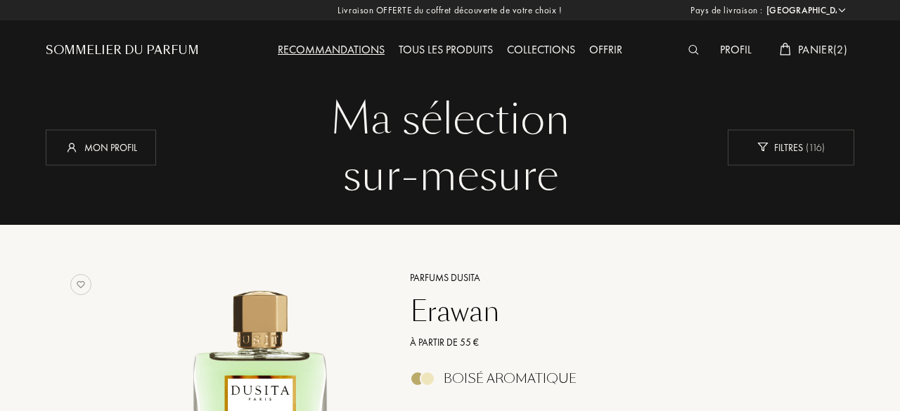
select select "FR"
click at [722, 41] on div "Profil" at bounding box center [734, 50] width 46 height 18
click at [812, 58] on div "Panier ( 2 )" at bounding box center [812, 50] width 82 height 18
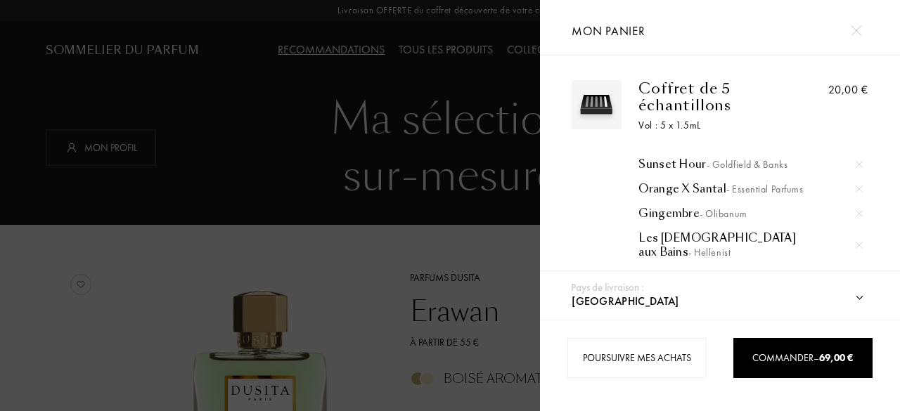
click at [857, 294] on select "Afghanistan Afrique du Sud Albanie Algérie Allemagne Andorre Angola Anguilla An…" at bounding box center [733, 301] width 331 height 37
click at [812, 80] on div "20,00 €" at bounding box center [831, 182] width 75 height 205
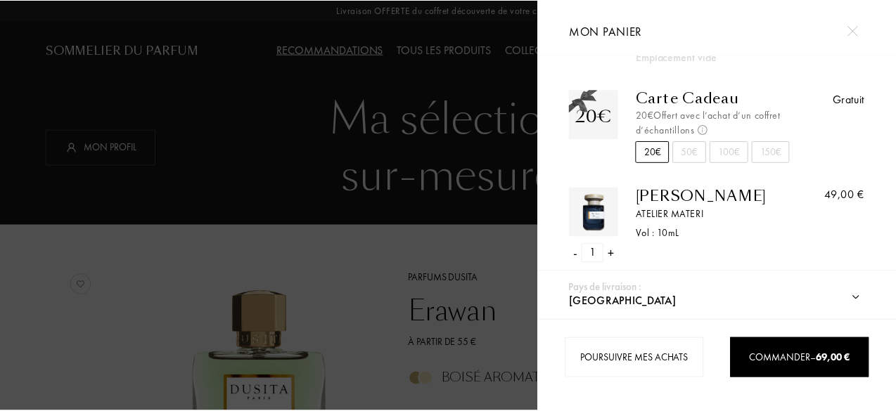
scroll to position [238, 0]
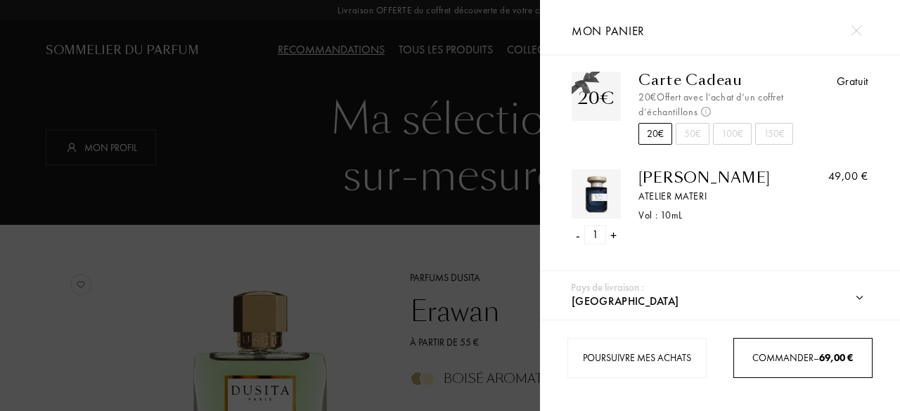
click at [786, 355] on div "Commander – 69,00 €" at bounding box center [803, 358] width 138 height 15
click at [838, 342] on link "Commander – 69,00 €" at bounding box center [802, 358] width 139 height 40
click at [823, 372] on link "Commander – 69,00 €" at bounding box center [802, 358] width 139 height 40
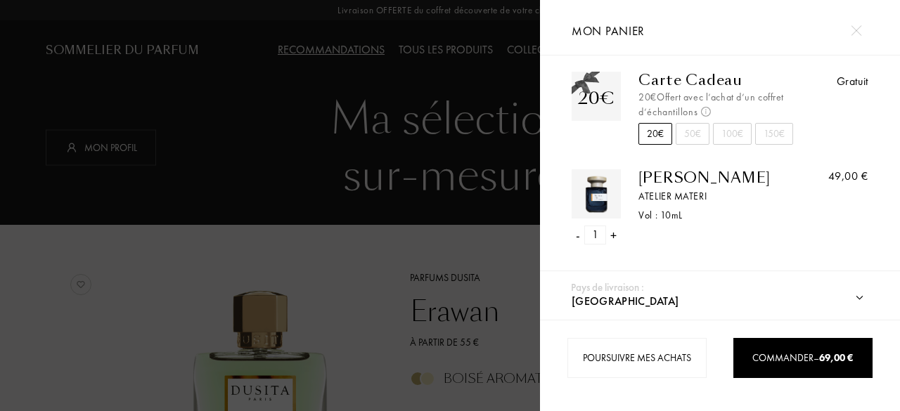
click at [385, 204] on div at bounding box center [270, 205] width 540 height 411
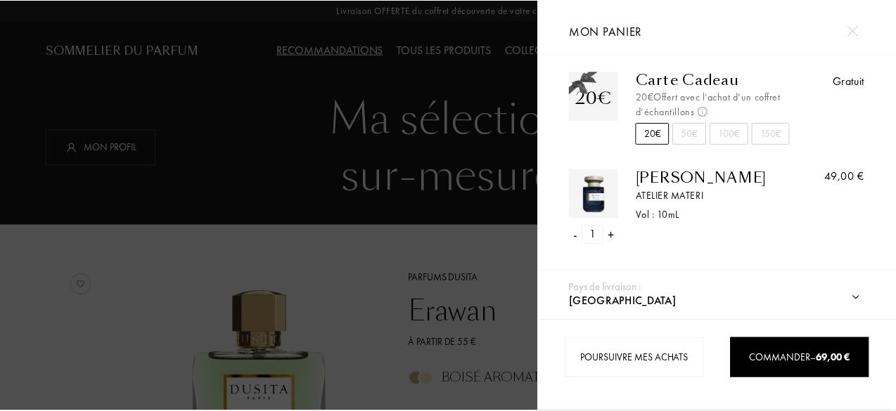
scroll to position [237, 0]
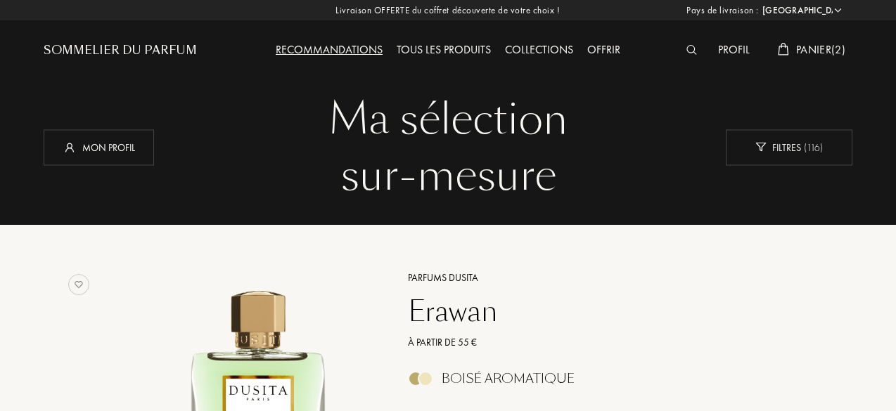
click at [729, 51] on div "Profil" at bounding box center [734, 50] width 46 height 18
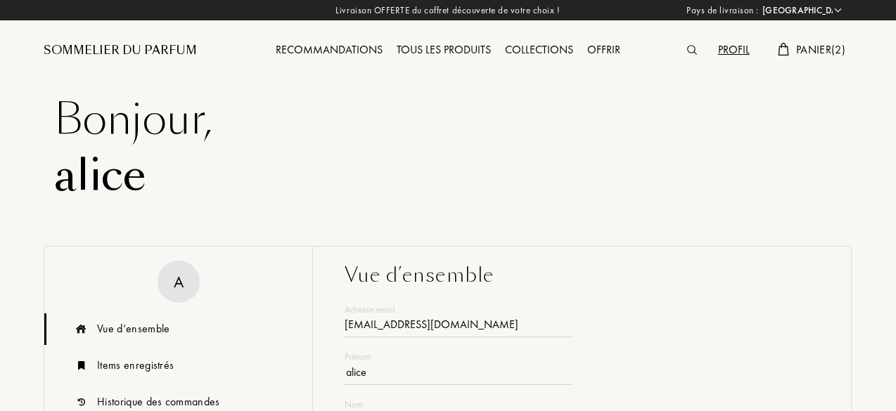
select select "FR"
drag, startPoint x: 0, startPoint y: 0, endPoint x: 899, endPoint y: 147, distance: 911.4
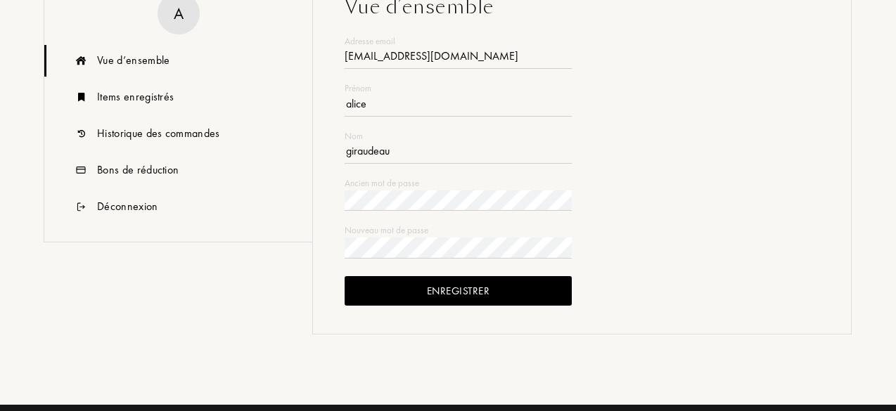
scroll to position [284, 0]
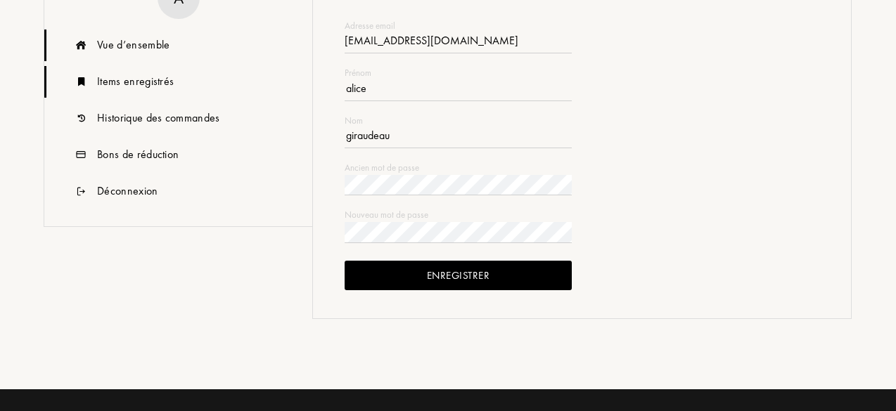
click at [170, 92] on div "Items enregistrés" at bounding box center [178, 82] width 268 height 32
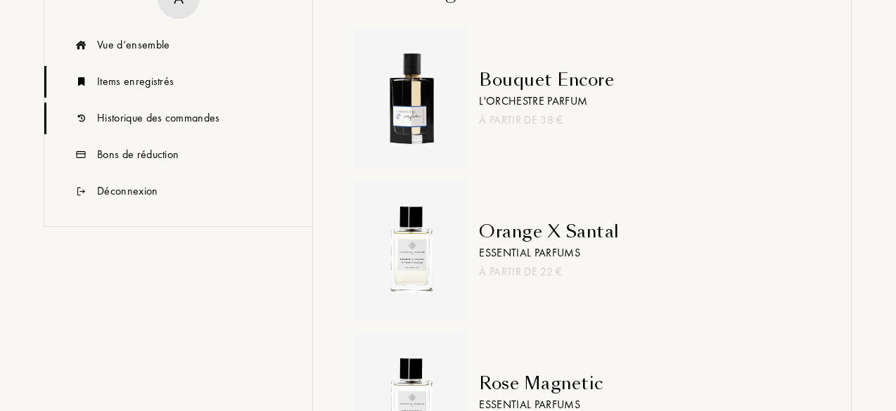
click at [169, 119] on div "Historique des commandes" at bounding box center [158, 118] width 123 height 17
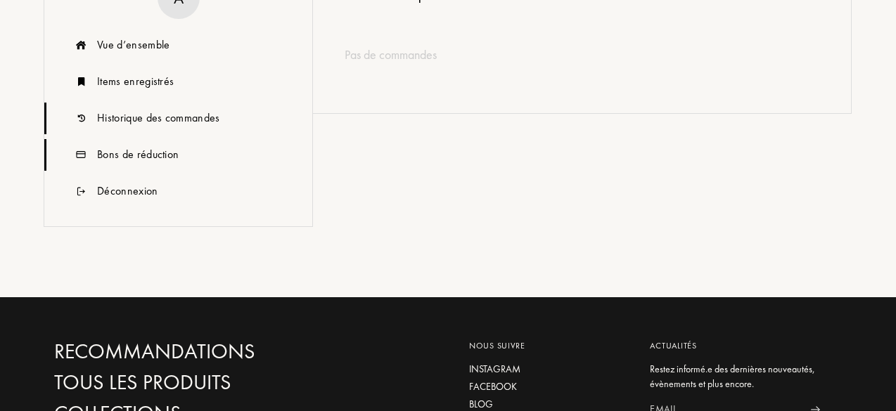
click at [165, 151] on div "Bons de réduction" at bounding box center [138, 154] width 82 height 17
click at [163, 84] on div "Items enregistrés" at bounding box center [135, 81] width 77 height 17
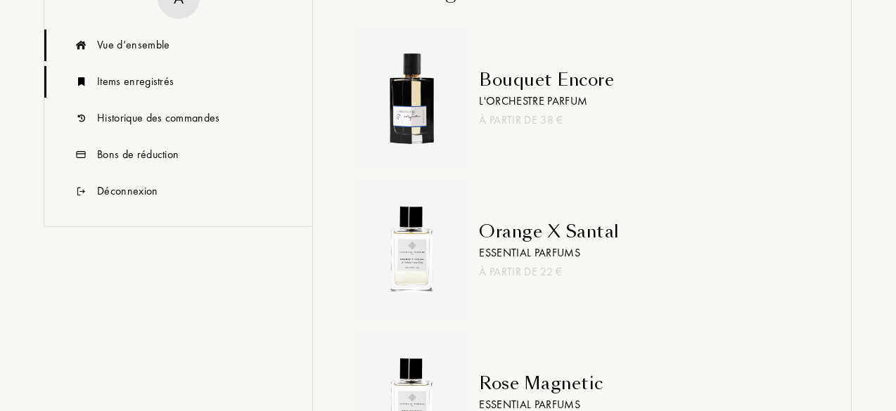
click at [162, 53] on div "Vue d’ensemble" at bounding box center [178, 46] width 268 height 32
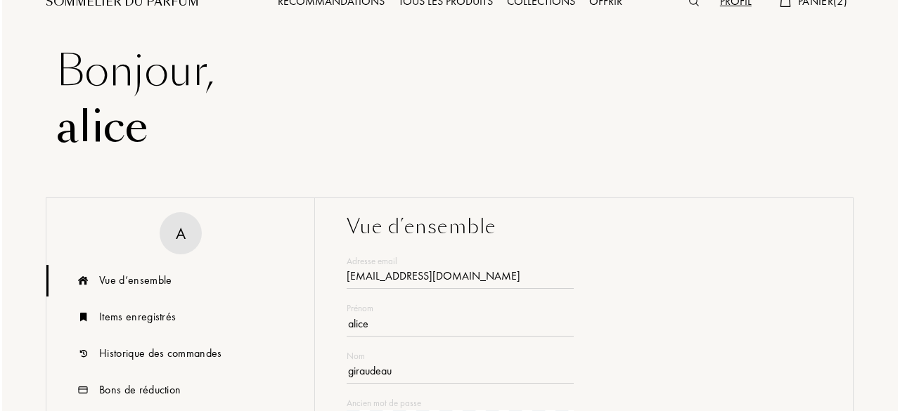
scroll to position [45, 0]
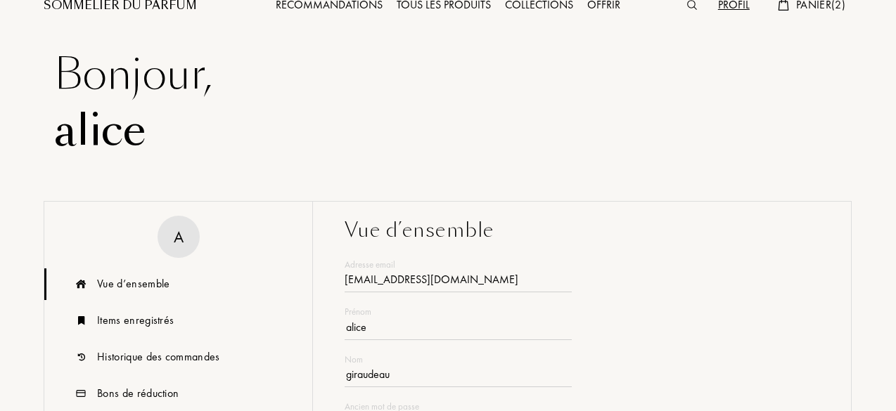
click at [815, 0] on span "Panier ( 2 )" at bounding box center [820, 4] width 49 height 15
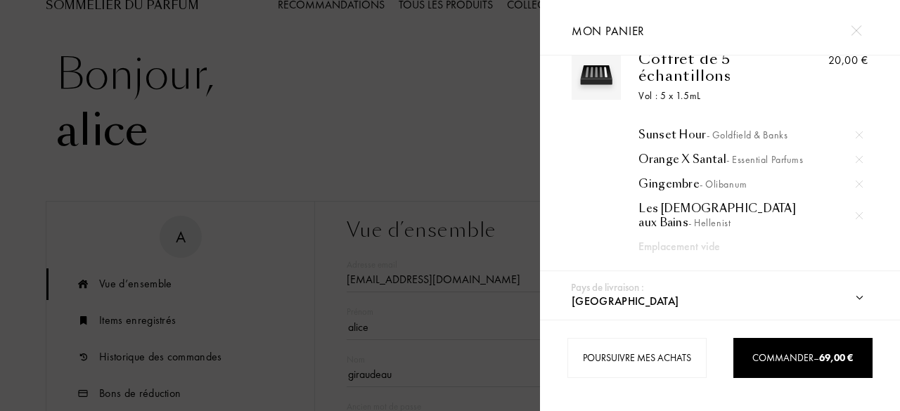
scroll to position [0, 0]
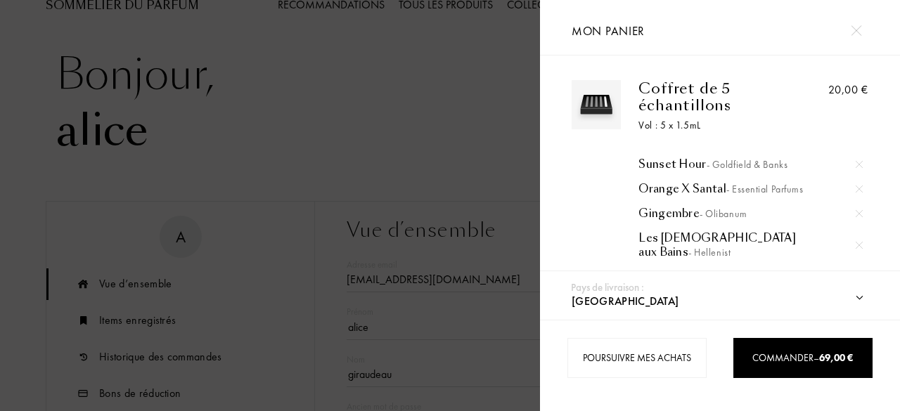
click at [788, 109] on div "Coffret de 5 échantillons" at bounding box center [716, 97] width 155 height 34
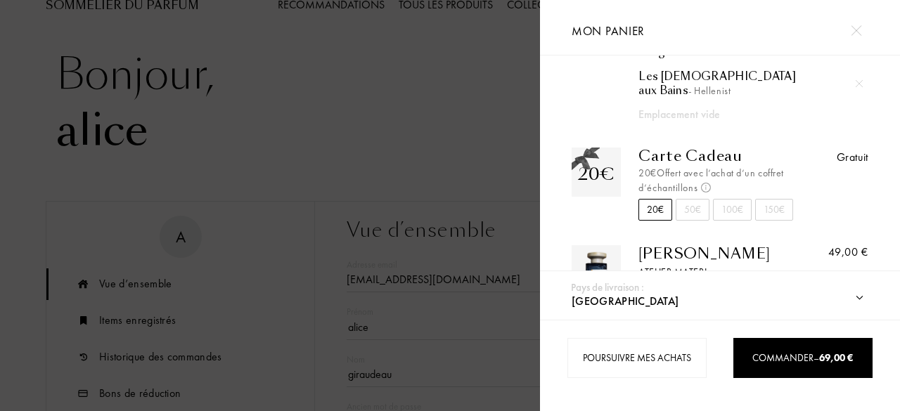
scroll to position [180, 0]
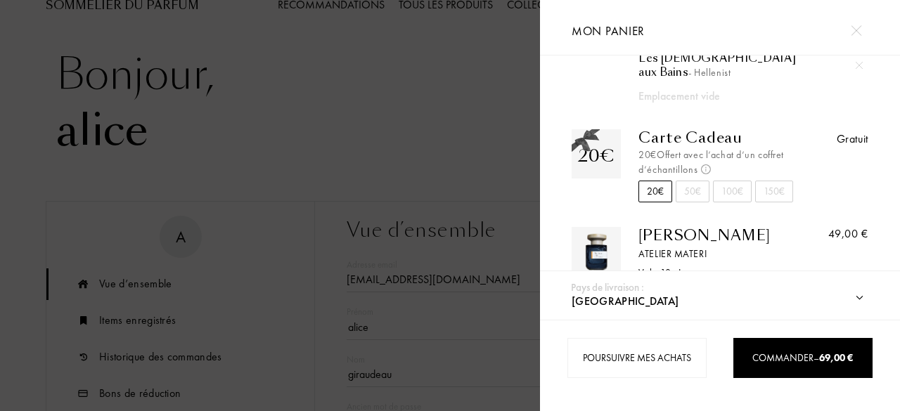
click at [828, 160] on div "Gratuit" at bounding box center [831, 165] width 75 height 73
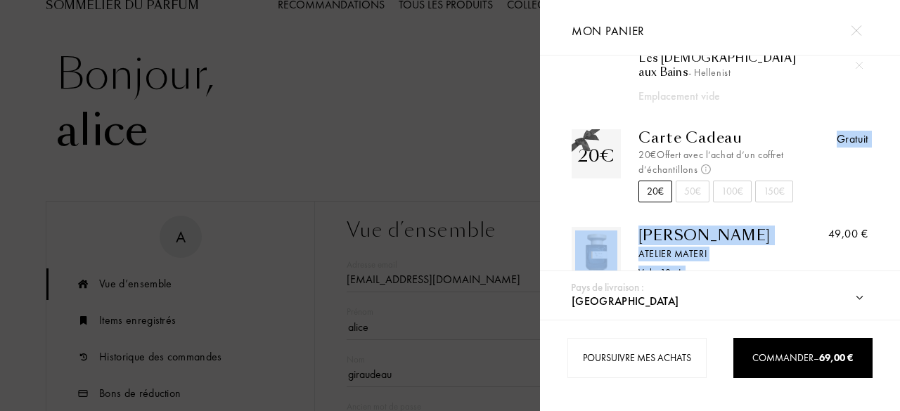
drag, startPoint x: 897, startPoint y: 219, endPoint x: 899, endPoint y: 158, distance: 61.2
click at [895, 158] on div "Coffret de 5 échantillons Vol : 5 x 1.5mL Sunset Hour - Goldfield & Banks Orang…" at bounding box center [720, 168] width 360 height 224
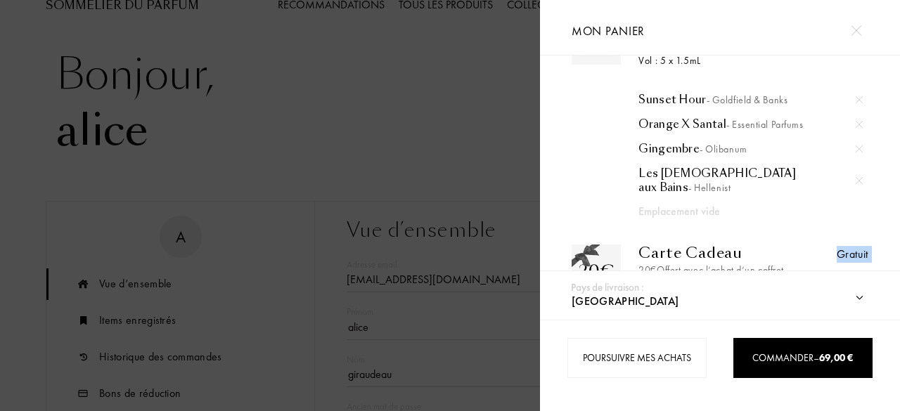
scroll to position [34, 0]
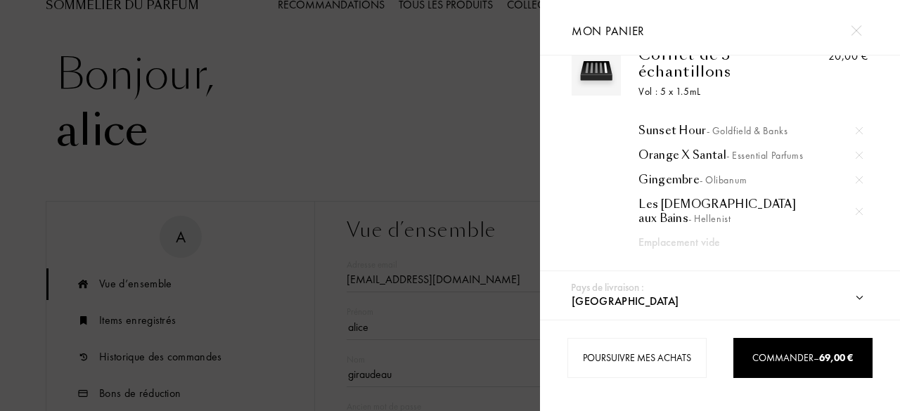
drag, startPoint x: 895, startPoint y: 108, endPoint x: 899, endPoint y: 72, distance: 35.5
click at [895, 72] on div "Coffret de 5 échantillons Vol : 5 x 1.5mL Sunset Hour - Goldfield & Banks Orang…" at bounding box center [720, 168] width 360 height 224
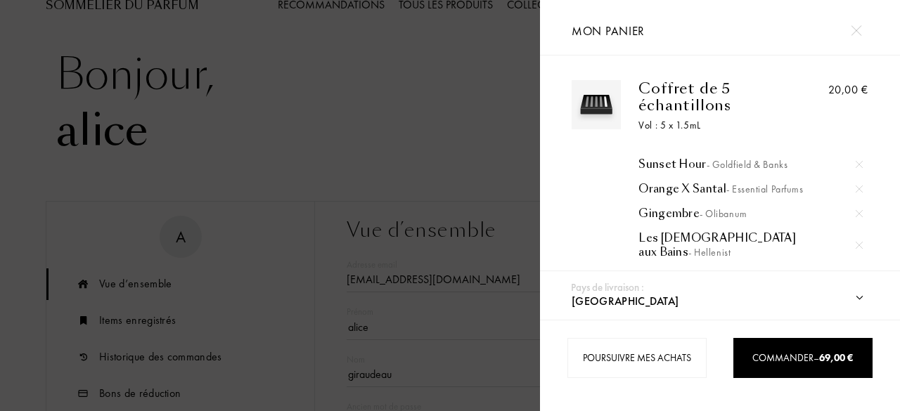
click at [850, 77] on div "Coffret de 5 échantillons Vol : 5 x 1.5mL Sunset Hour - Goldfield & Banks Orang…" at bounding box center [720, 168] width 360 height 224
drag, startPoint x: 764, startPoint y: 89, endPoint x: 634, endPoint y: 97, distance: 129.6
click at [634, 97] on div "Coffret de 5 échantillons Vol : 5 x 1.5mL Sunset Hour - Goldfield & Banks Orang…" at bounding box center [707, 182] width 173 height 205
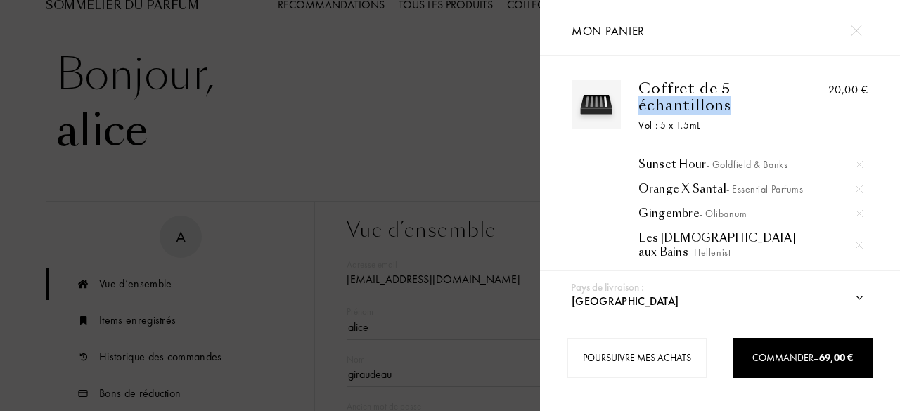
click at [634, 97] on div "Coffret de 5 échantillons Vol : 5 x 1.5mL Sunset Hour - Goldfield & Banks Orang…" at bounding box center [707, 182] width 173 height 205
click at [851, 30] on img at bounding box center [856, 30] width 11 height 11
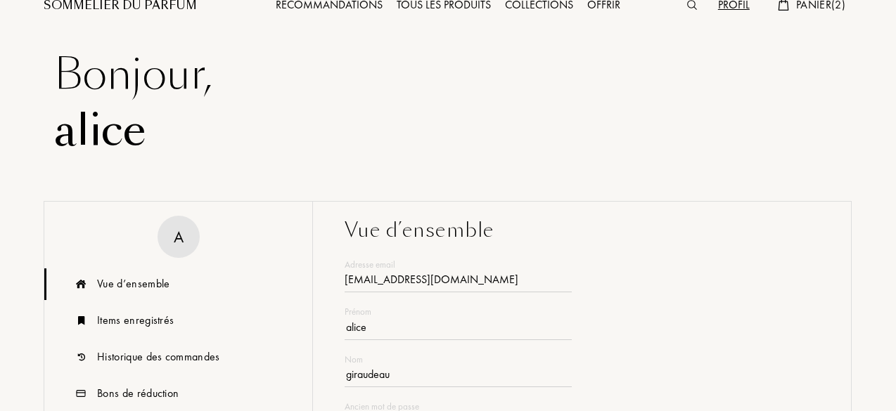
click at [819, 13] on div "Panier ( 2 )" at bounding box center [812, 5] width 82 height 18
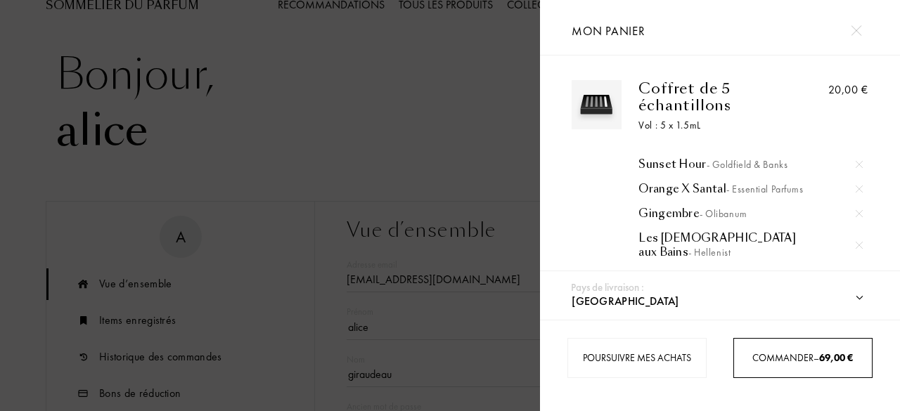
click at [745, 357] on div "Commander – 69,00 €" at bounding box center [803, 358] width 138 height 15
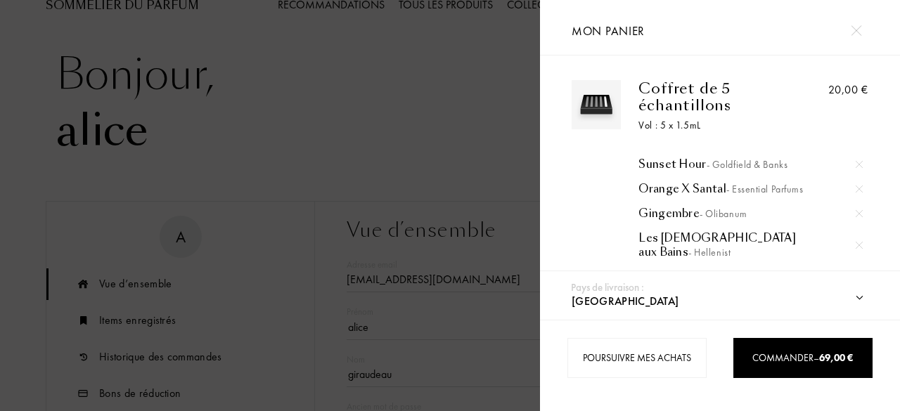
click at [731, 321] on div "Poursuivre mes achats Commander – 69,00 €" at bounding box center [720, 365] width 360 height 91
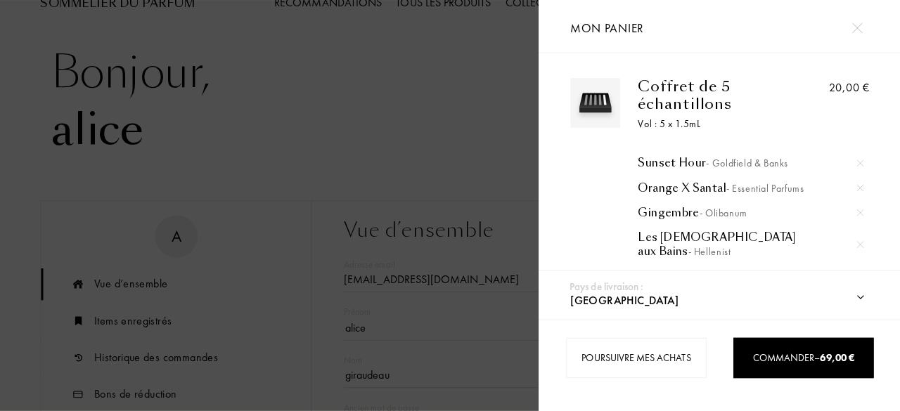
scroll to position [44, 0]
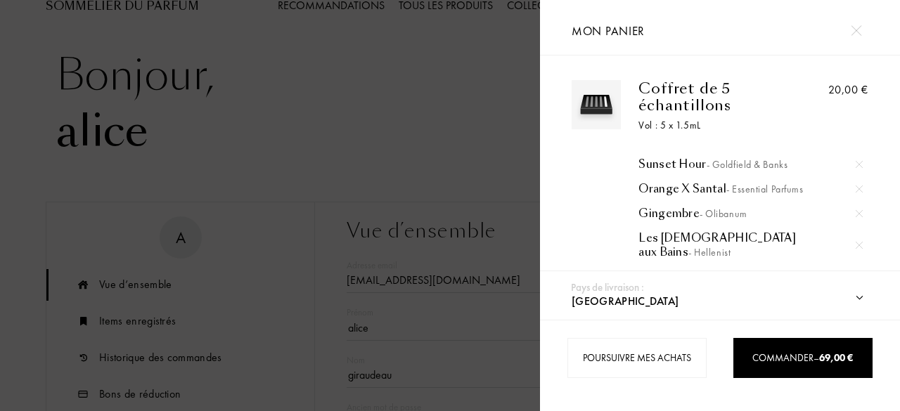
drag, startPoint x: 864, startPoint y: 109, endPoint x: 844, endPoint y: 77, distance: 37.3
click at [844, 77] on div "Coffret de 5 échantillons Vol : 5 x 1.5mL Sunset Hour - Goldfield & Banks Orang…" at bounding box center [720, 168] width 360 height 224
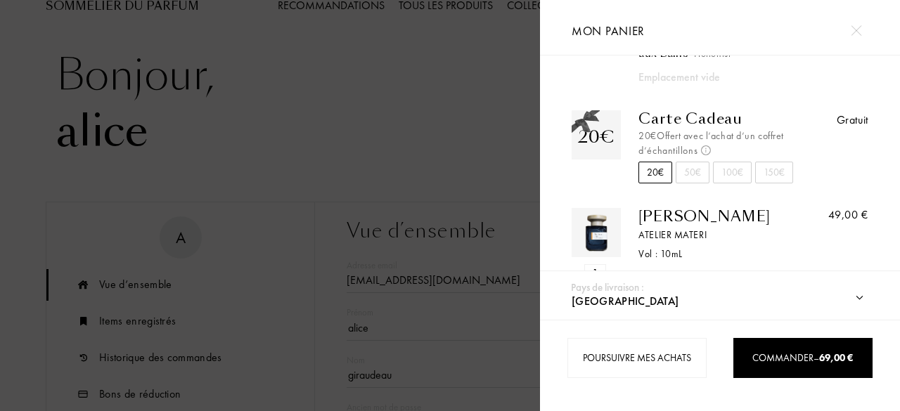
scroll to position [238, 0]
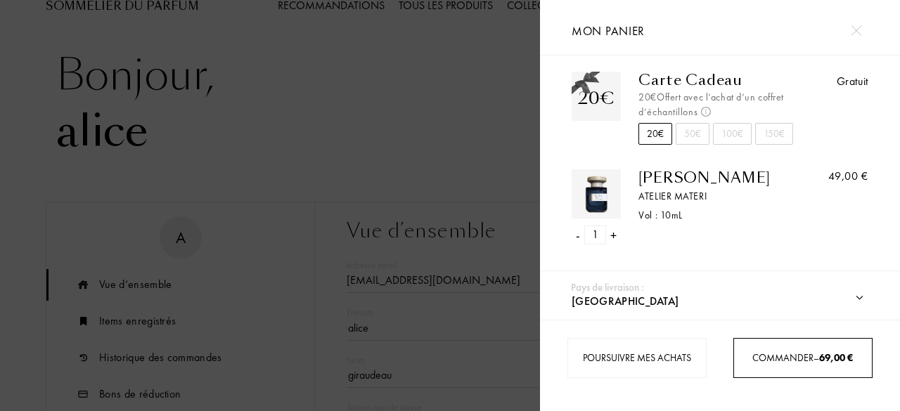
click at [807, 347] on link "Commander – 69,00 €" at bounding box center [802, 358] width 139 height 40
click at [771, 340] on link "Commander – 69,00 €" at bounding box center [802, 358] width 139 height 40
click at [813, 357] on div "Commander – 69,00 €" at bounding box center [803, 358] width 138 height 15
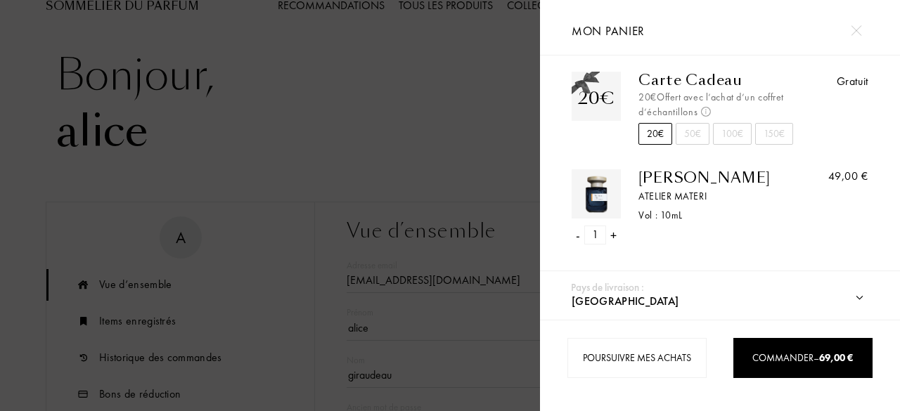
click at [895, 243] on div "Coffret de 5 échantillons Vol : 5 x 1.5mL Sunset Hour - Goldfield & Banks Orang…" at bounding box center [720, 50] width 360 height 416
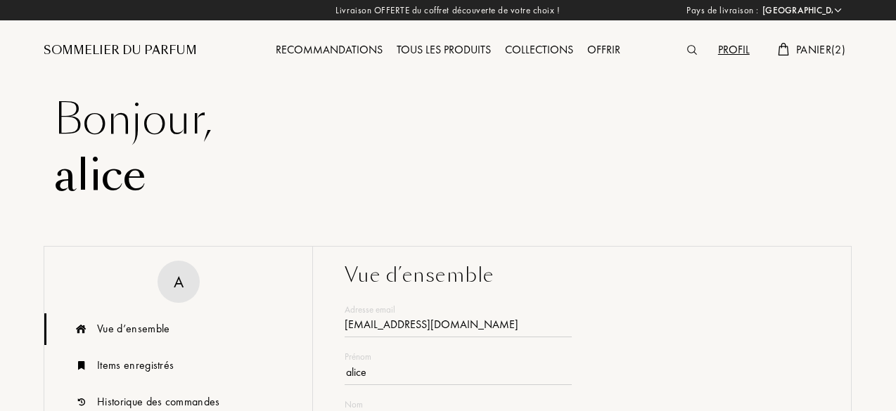
select select "FR"
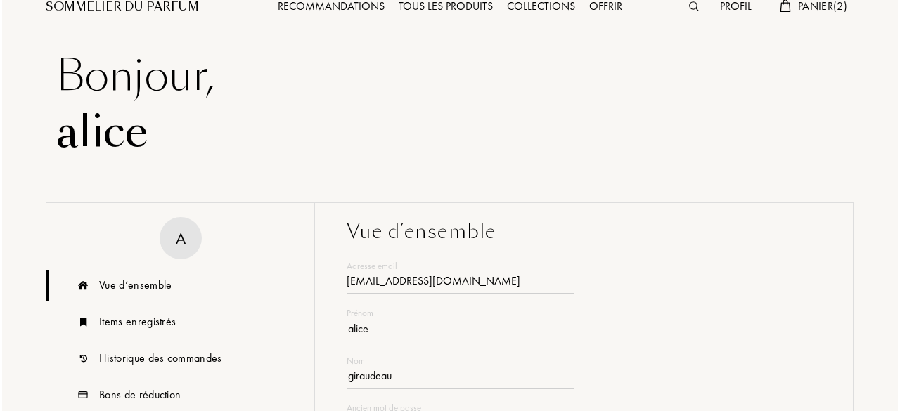
scroll to position [44, 0]
click at [822, 4] on span "Panier ( 2 )" at bounding box center [820, 6] width 49 height 15
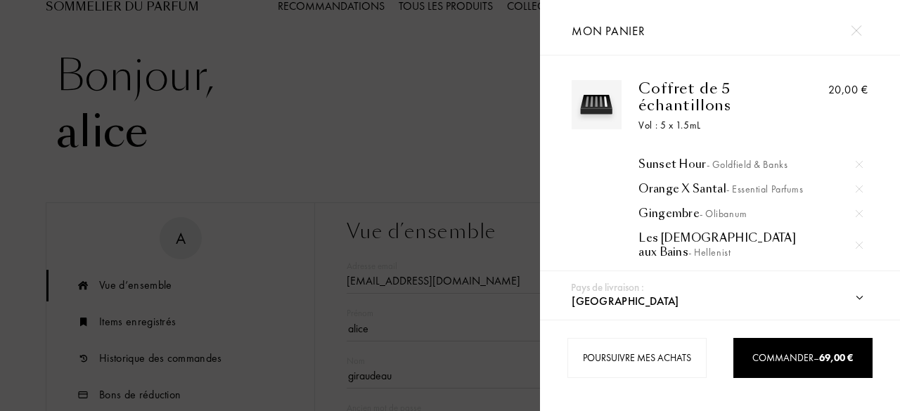
click at [845, 94] on div "20,00 €" at bounding box center [848, 90] width 40 height 17
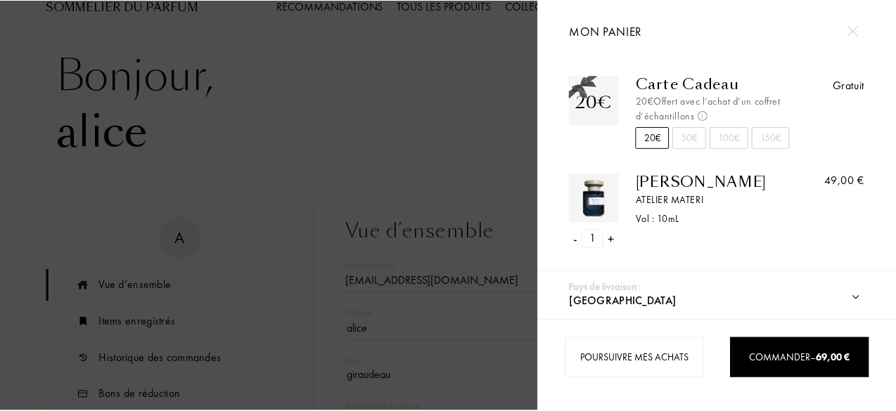
scroll to position [238, 0]
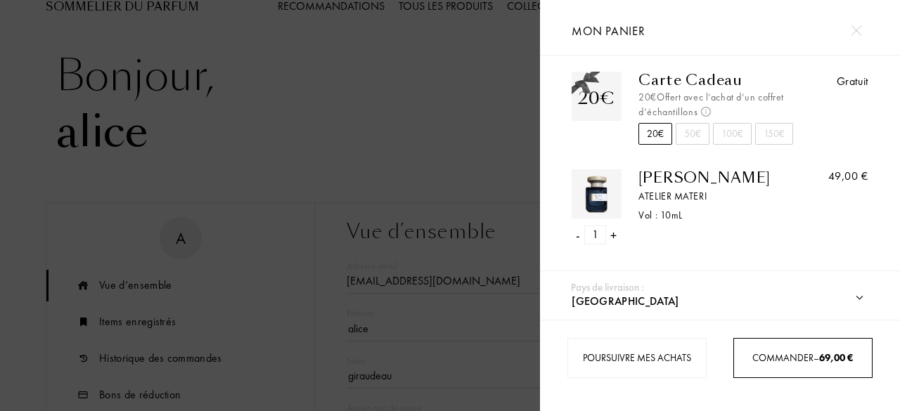
click at [769, 368] on link "Commander – 69,00 €" at bounding box center [802, 358] width 139 height 40
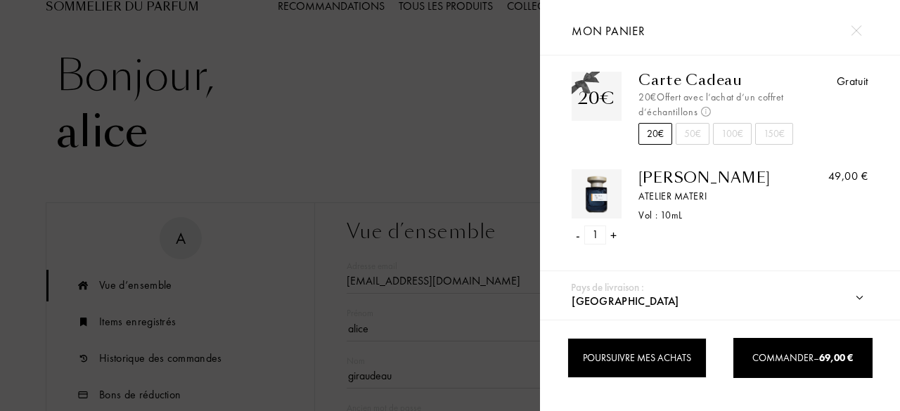
click at [637, 361] on div "Poursuivre mes achats" at bounding box center [637, 358] width 139 height 40
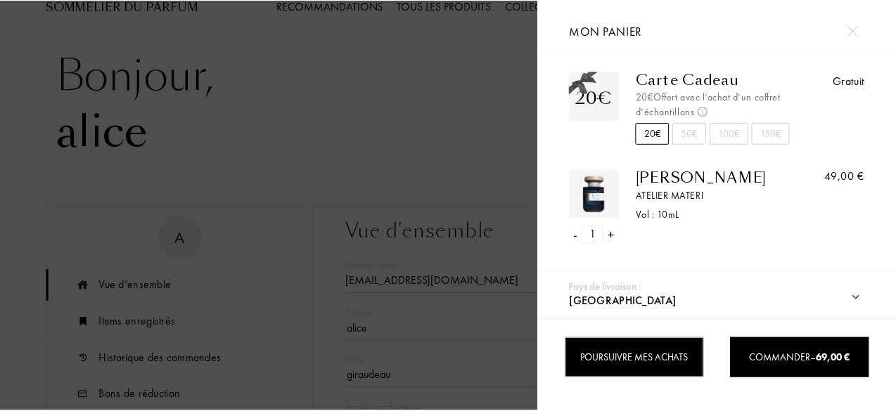
scroll to position [237, 0]
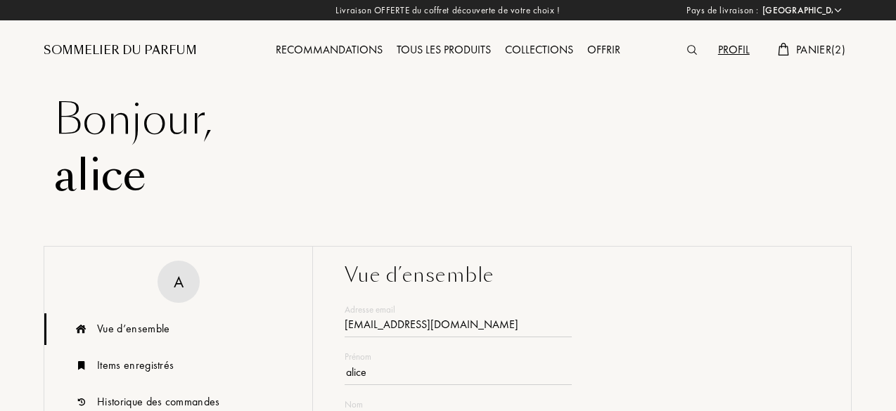
select select "FR"
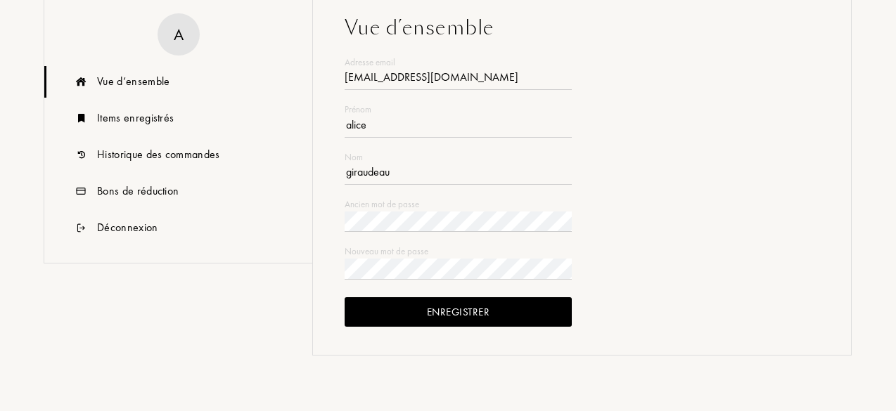
scroll to position [249, 0]
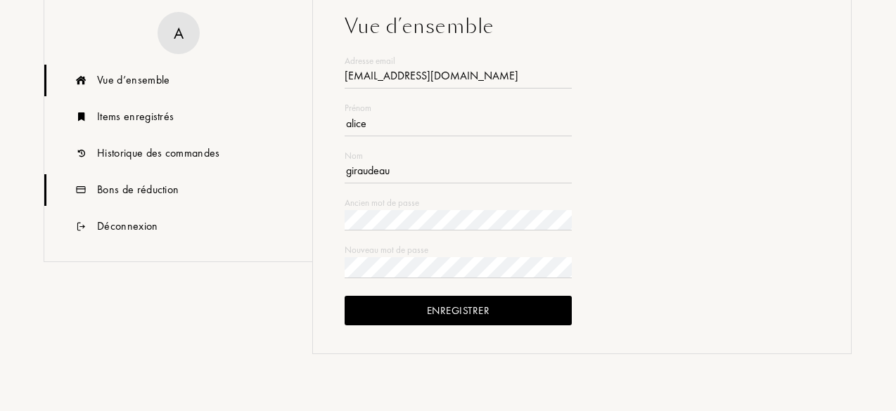
click at [141, 189] on div "Bons de réduction" at bounding box center [138, 189] width 82 height 17
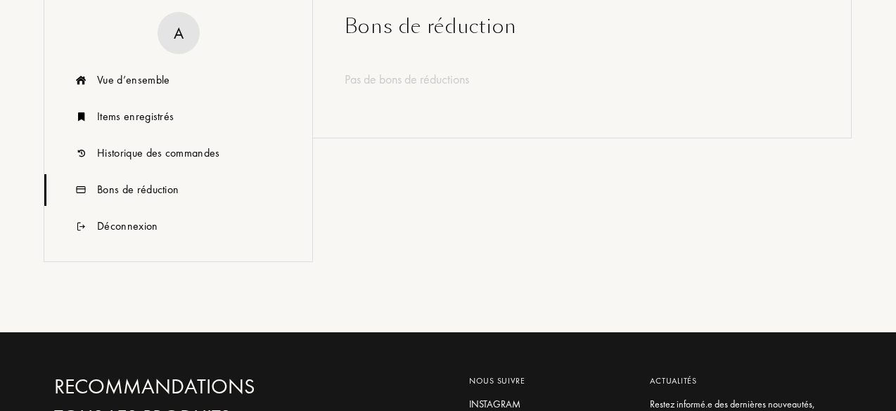
click at [380, 77] on div "Pas de bons de réductions" at bounding box center [582, 79] width 475 height 19
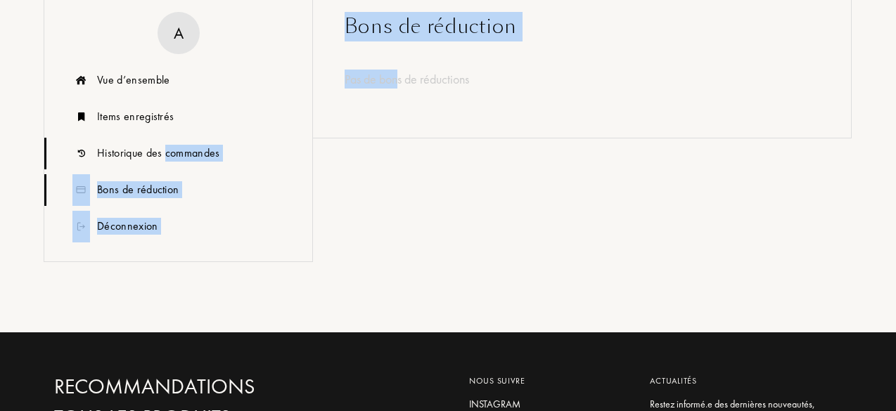
drag, startPoint x: 397, startPoint y: 78, endPoint x: 166, endPoint y: 146, distance: 240.5
click at [166, 146] on div "a Vue d’ensemble Items enregistrés Historique des commandes Bons de réduction D…" at bounding box center [448, 164] width 830 height 335
click at [166, 146] on div "Historique des commandes" at bounding box center [158, 153] width 123 height 17
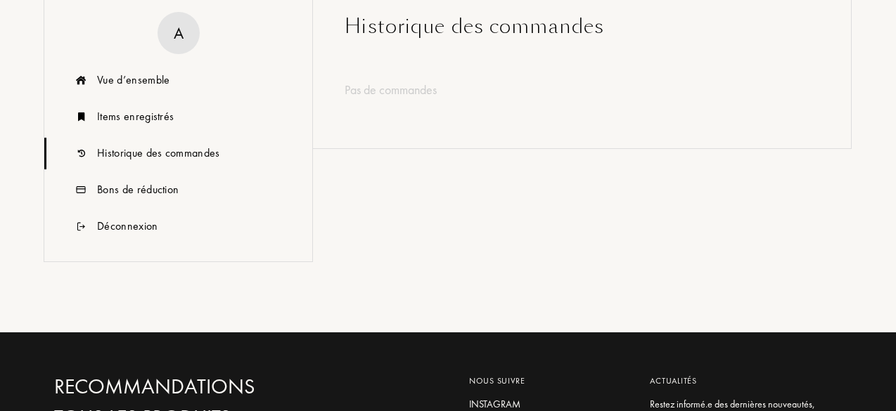
click at [156, 158] on div "Historique des commandes" at bounding box center [158, 153] width 123 height 17
click at [146, 113] on div "Items enregistrés" at bounding box center [135, 116] width 77 height 17
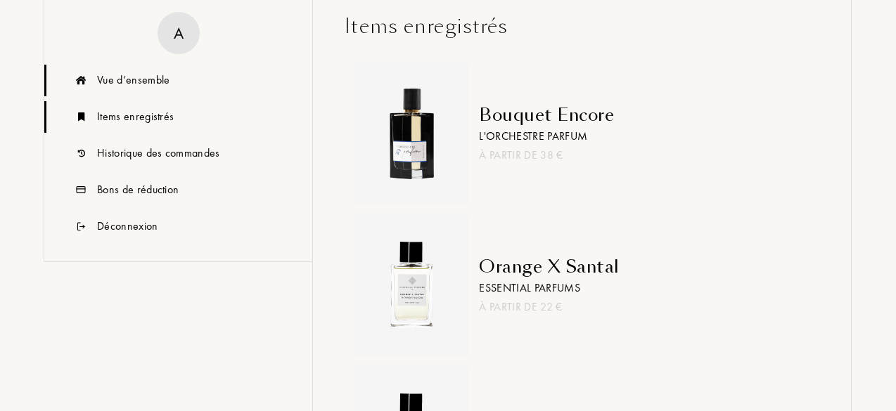
click at [170, 81] on div "Vue d’ensemble" at bounding box center [178, 81] width 268 height 32
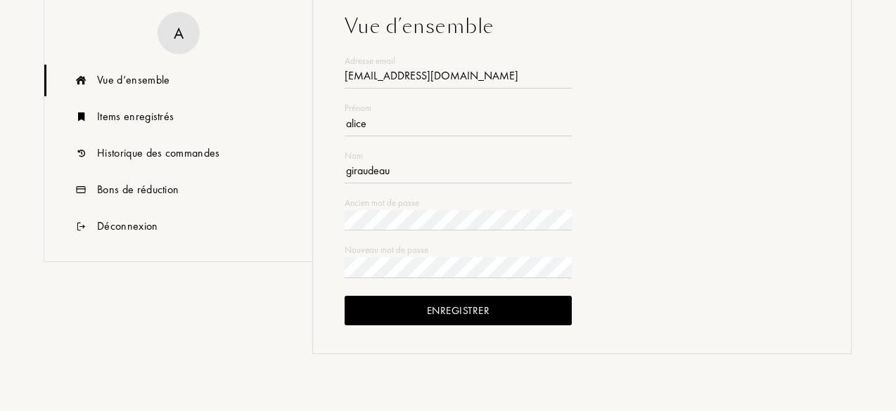
scroll to position [0, 0]
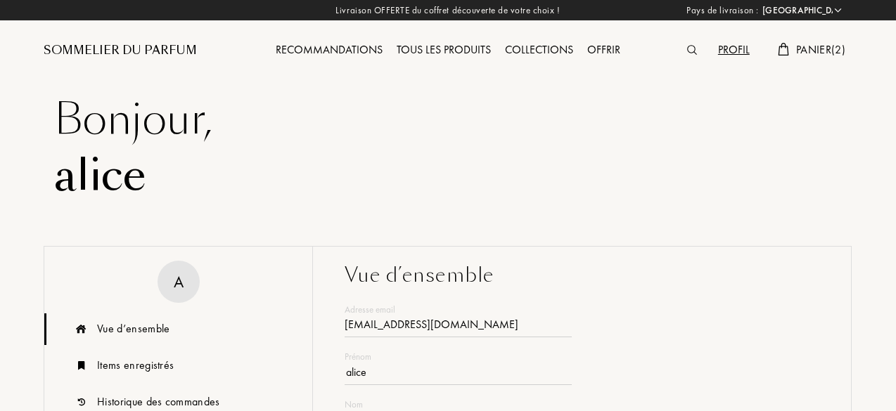
click at [827, 55] on span "Panier ( 2 )" at bounding box center [820, 49] width 49 height 15
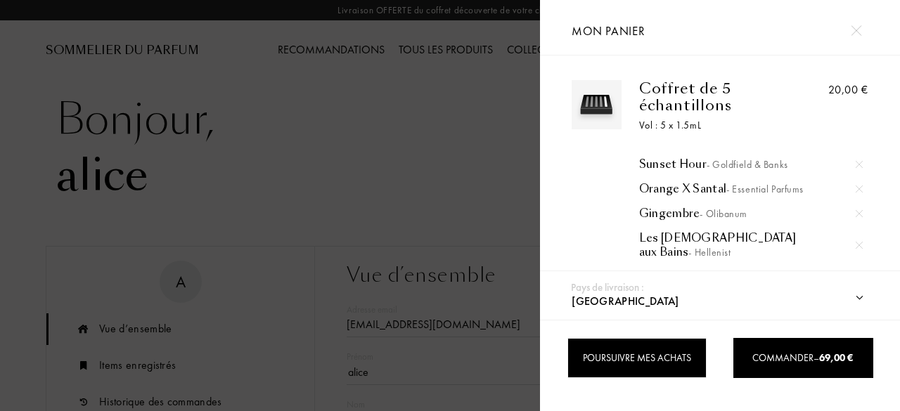
click at [684, 354] on div "Poursuivre mes achats" at bounding box center [637, 358] width 139 height 40
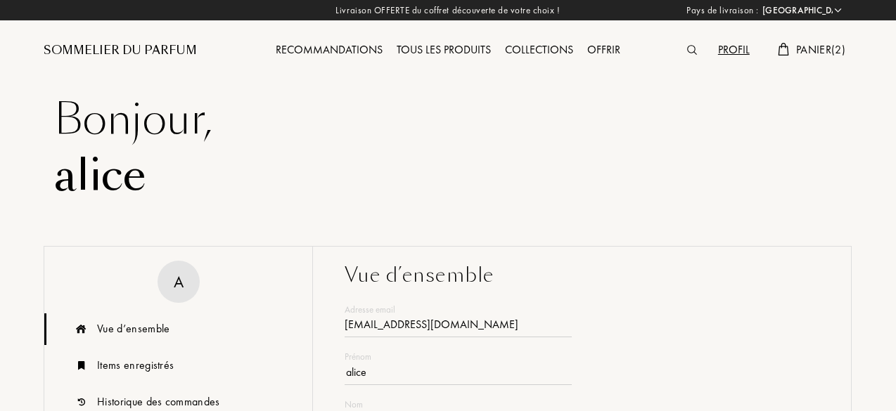
click at [823, 51] on span "Panier ( 2 )" at bounding box center [820, 49] width 49 height 15
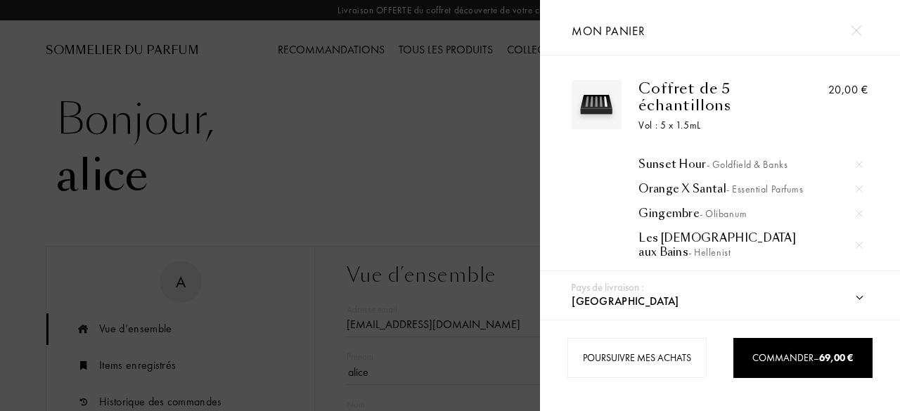
click at [421, 198] on div at bounding box center [270, 205] width 540 height 411
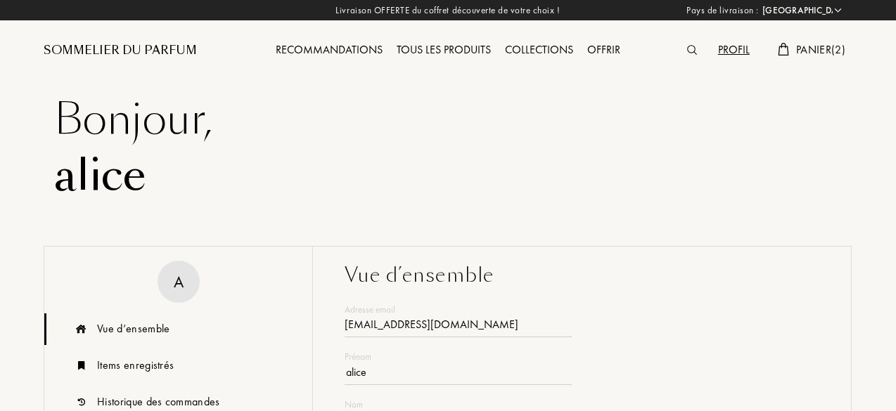
click at [305, 52] on div "Recommandations" at bounding box center [329, 50] width 121 height 18
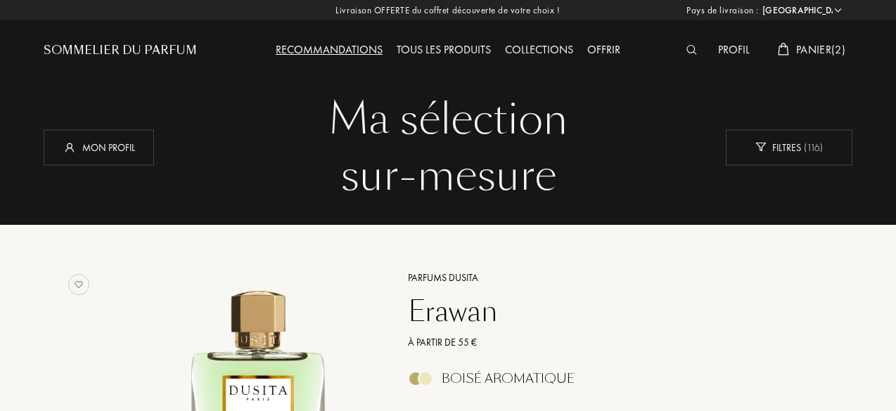
select select "FR"
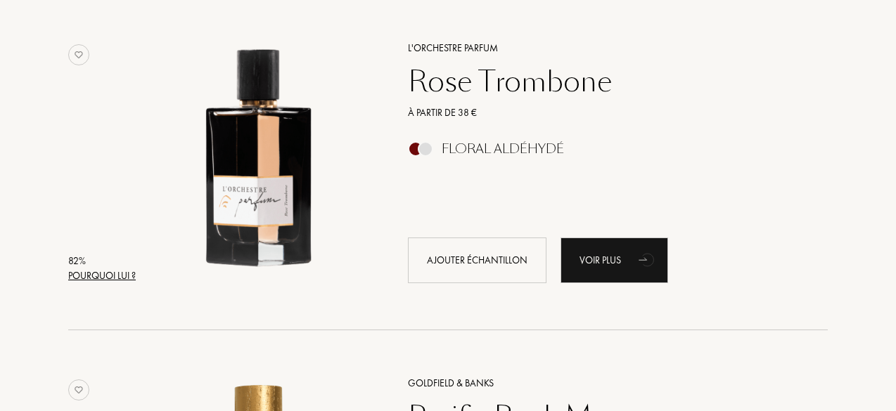
scroll to position [2860, 0]
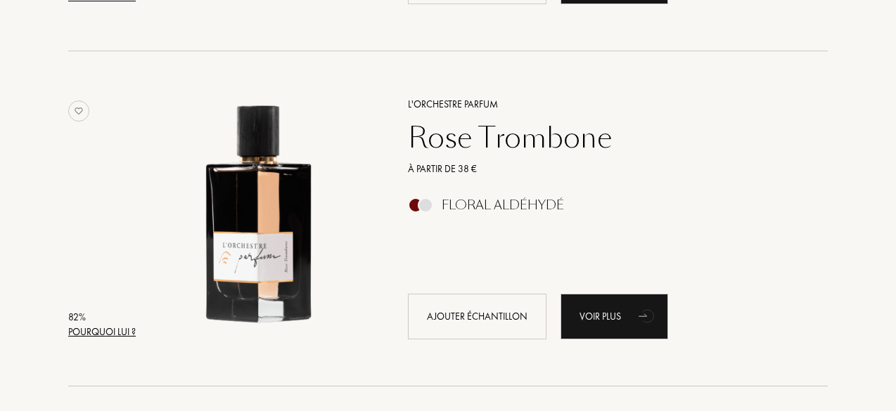
drag, startPoint x: 895, startPoint y: 329, endPoint x: 899, endPoint y: 342, distance: 13.1
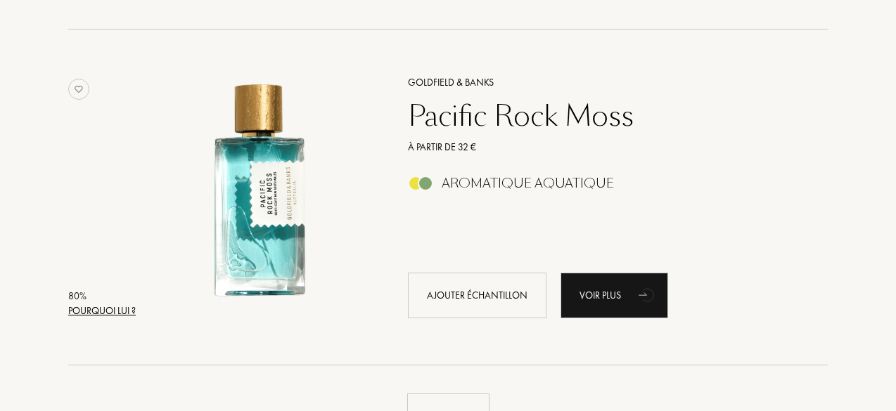
scroll to position [3222, 0]
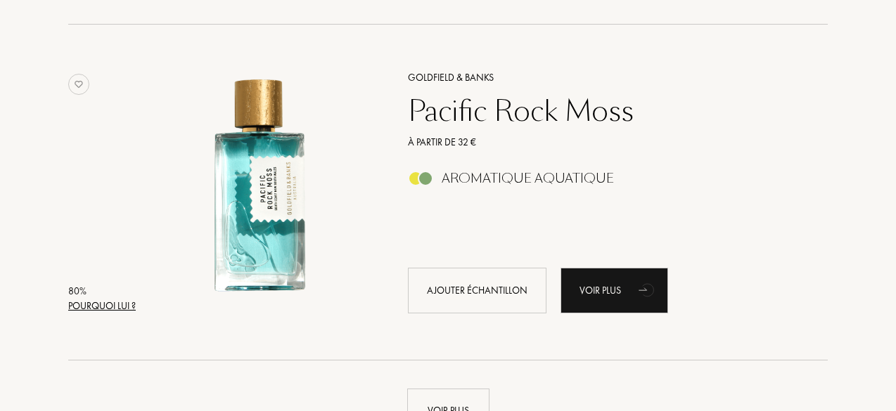
click at [508, 185] on div "Aromatique Aquatique" at bounding box center [528, 178] width 172 height 15
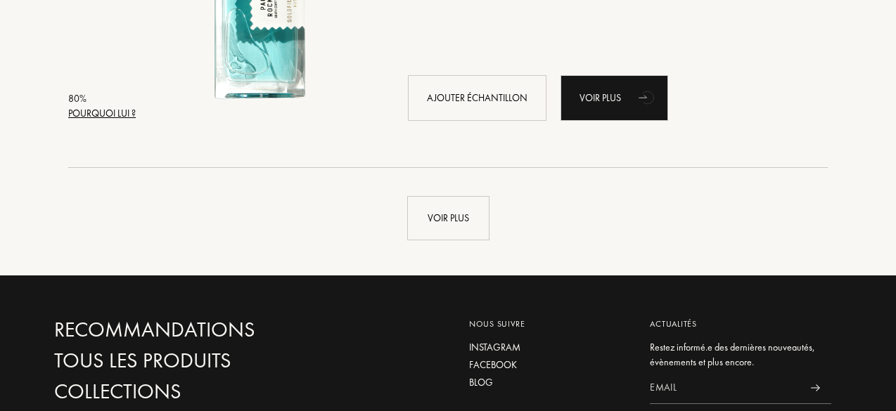
scroll to position [3381, 0]
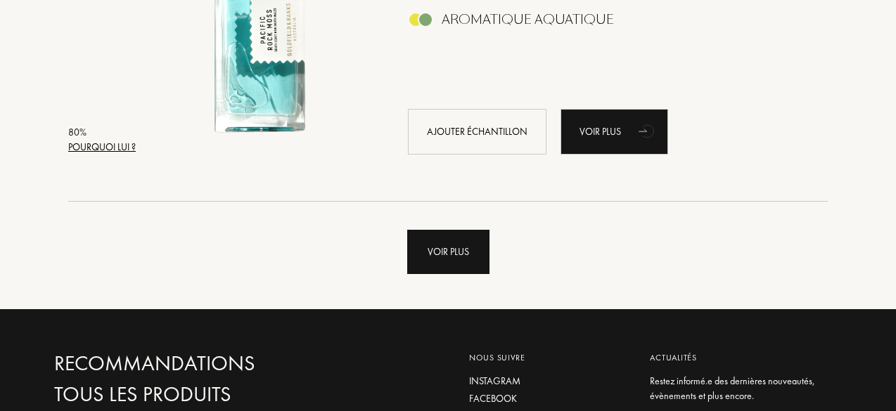
click at [447, 252] on div "Voir plus" at bounding box center [448, 252] width 82 height 44
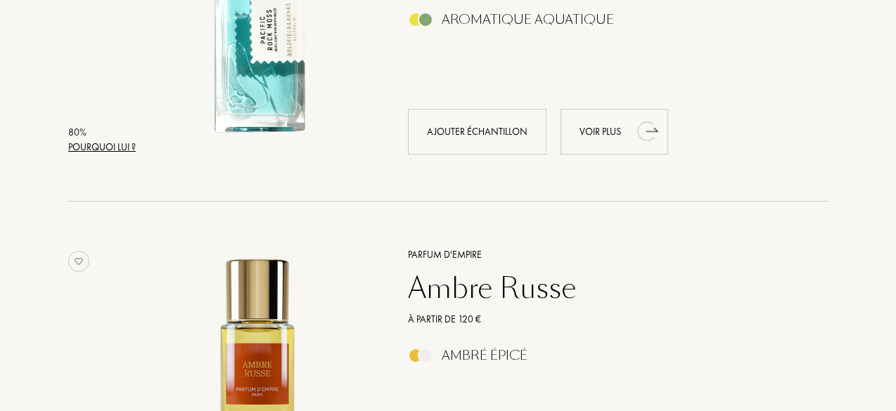
click at [581, 133] on div "Voir plus" at bounding box center [614, 132] width 108 height 46
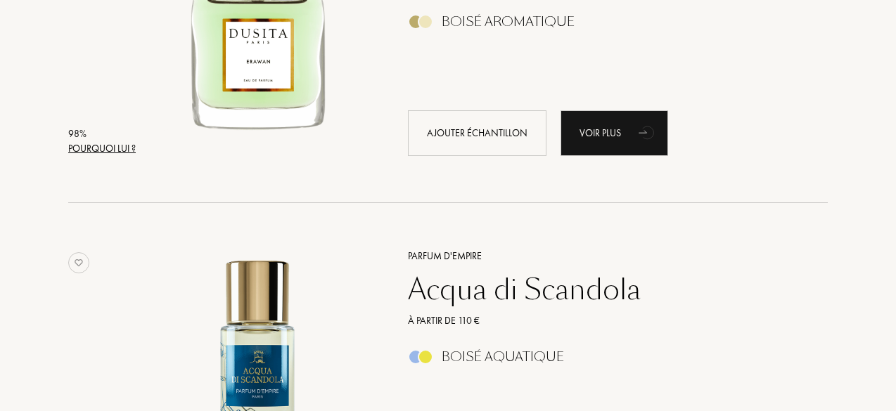
scroll to position [0, 0]
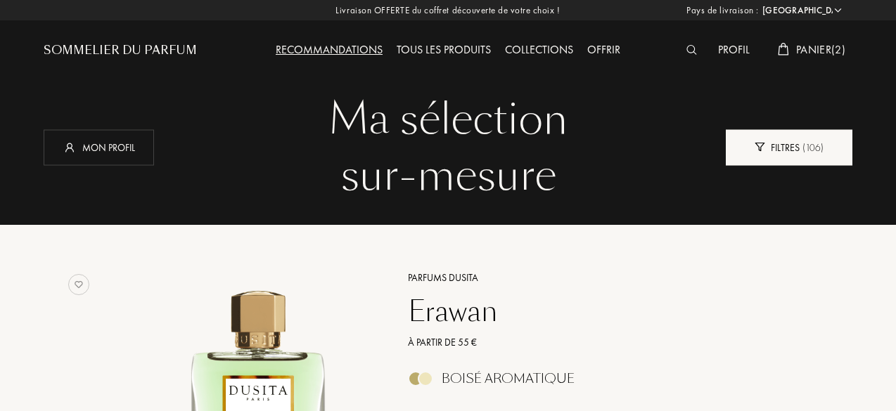
click at [760, 132] on div "Filtres ( 106 )" at bounding box center [789, 147] width 127 height 36
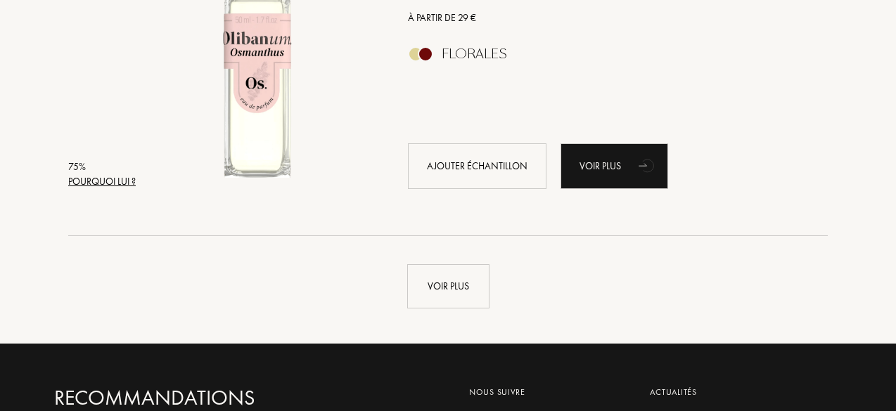
scroll to position [7015, 0]
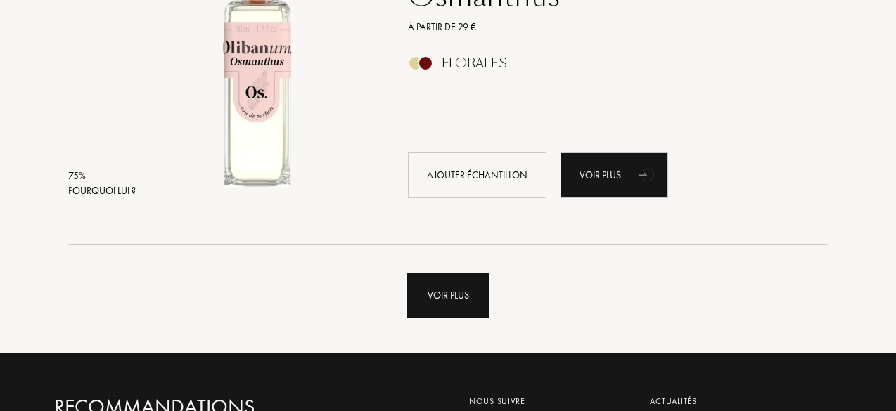
click at [474, 300] on div "Voir plus" at bounding box center [448, 296] width 82 height 44
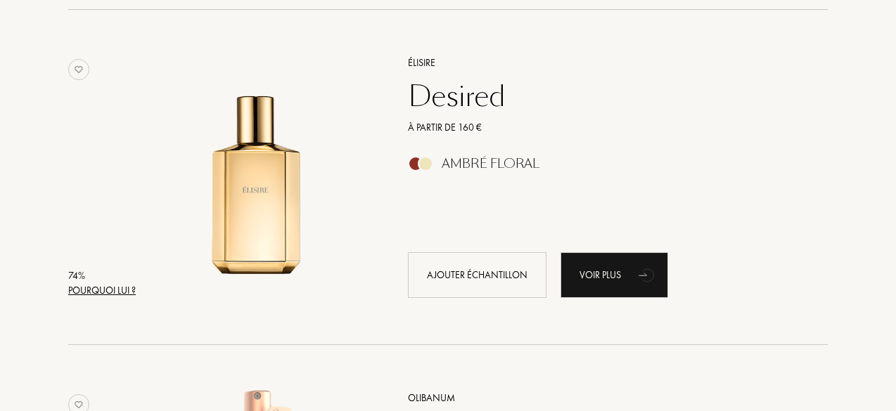
scroll to position [8866, 0]
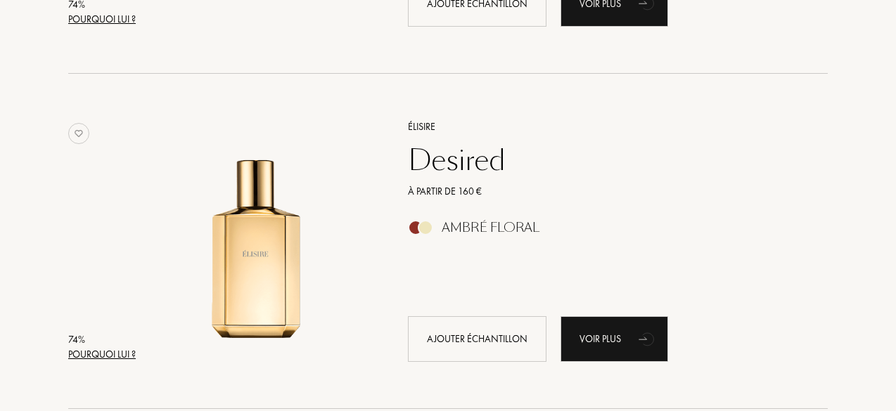
drag, startPoint x: 892, startPoint y: 333, endPoint x: 899, endPoint y: 333, distance: 7.8
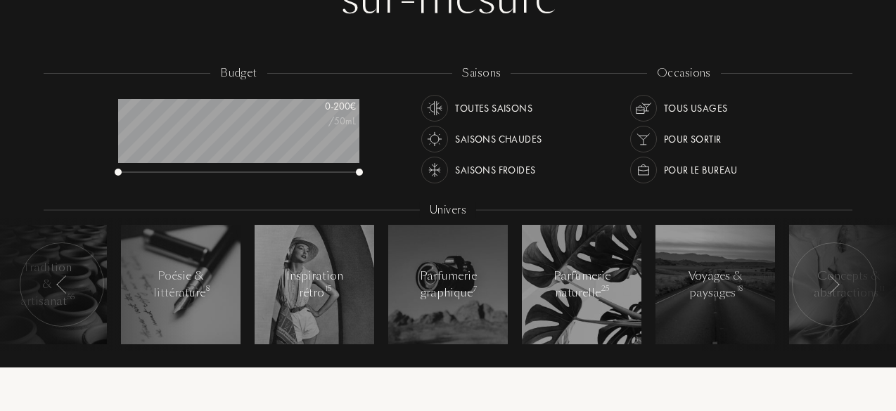
scroll to position [0, 0]
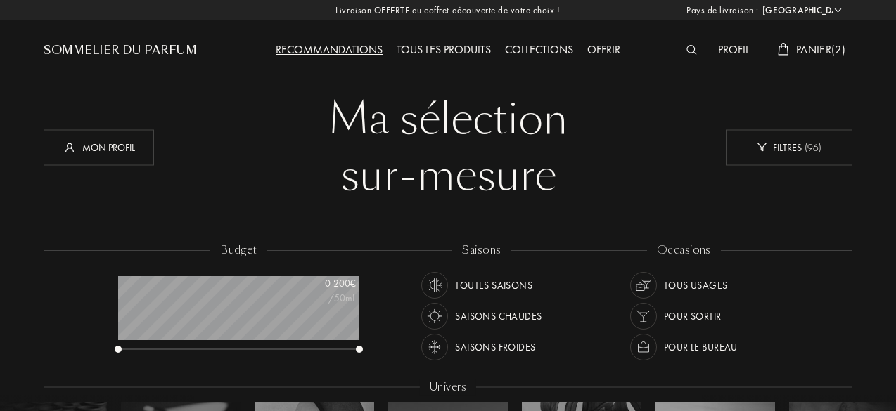
click at [733, 46] on div "Profil" at bounding box center [734, 50] width 46 height 18
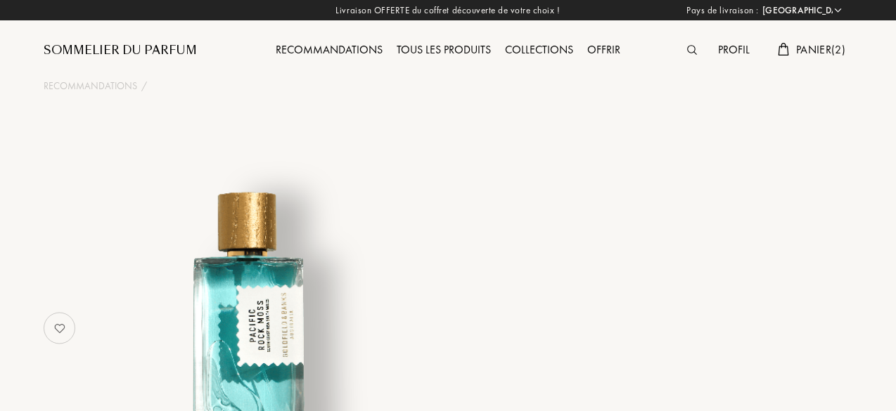
select select "FR"
select select "3"
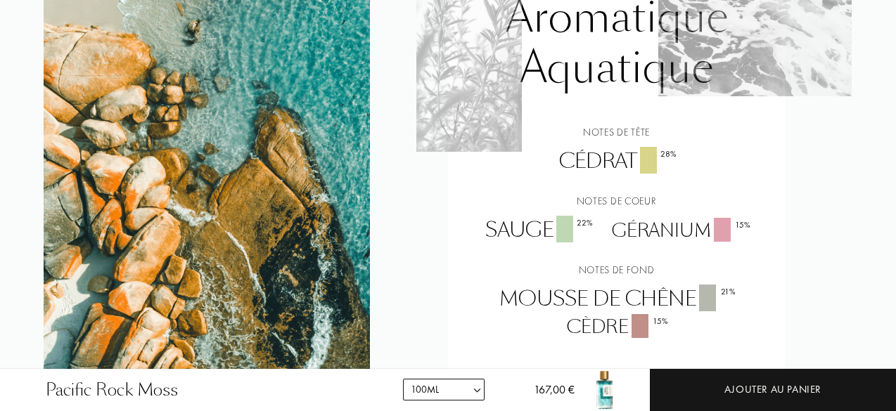
scroll to position [278, 0]
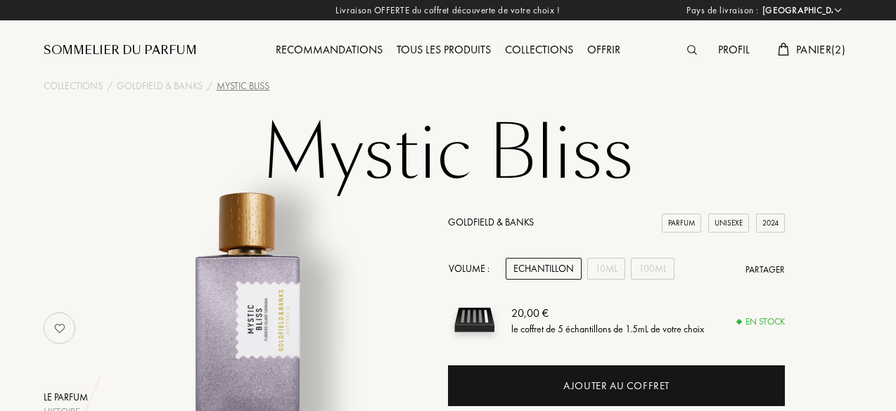
select select "FR"
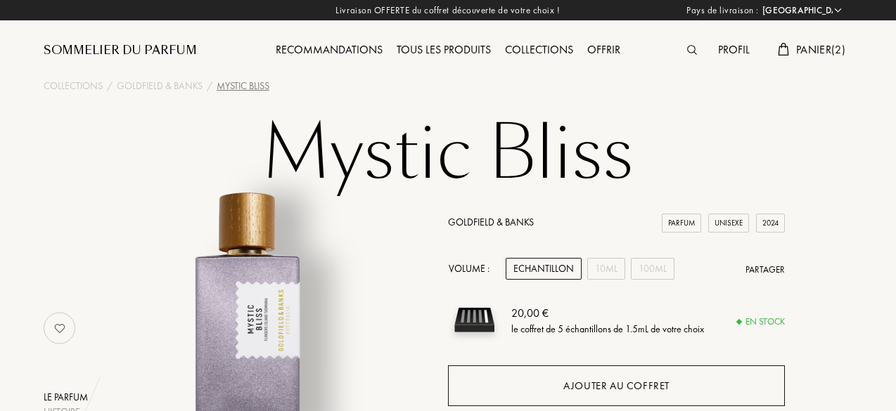
click at [638, 385] on div "Ajouter au coffret" at bounding box center [616, 386] width 106 height 16
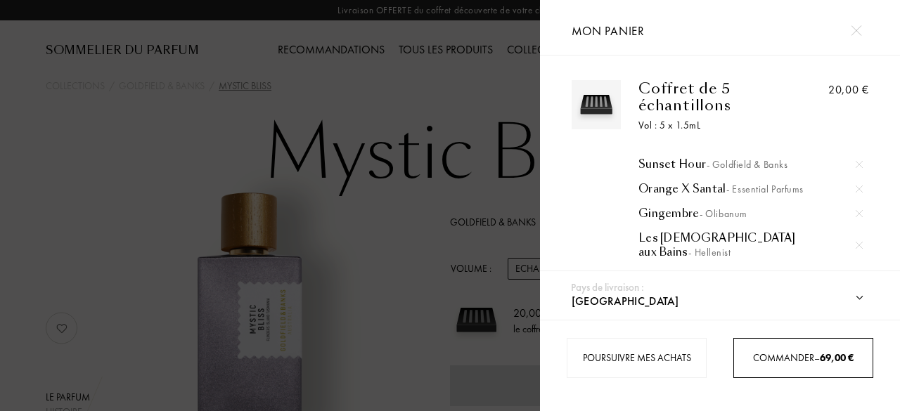
click at [786, 358] on span "Commander – 69,00 €" at bounding box center [802, 358] width 101 height 13
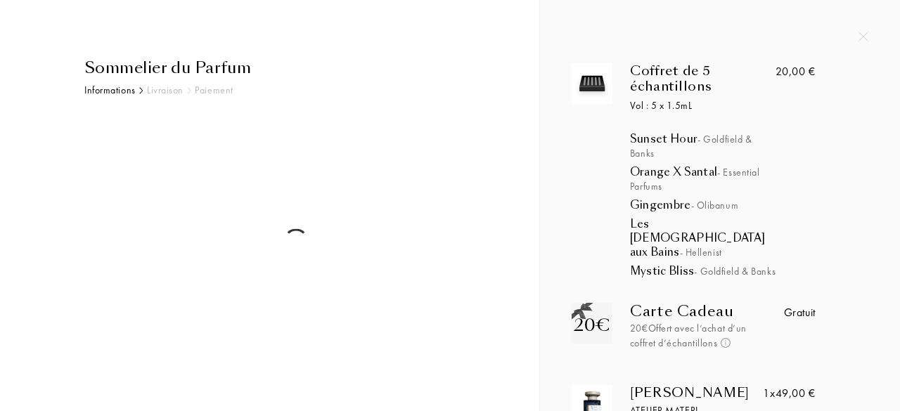
select select "FR"
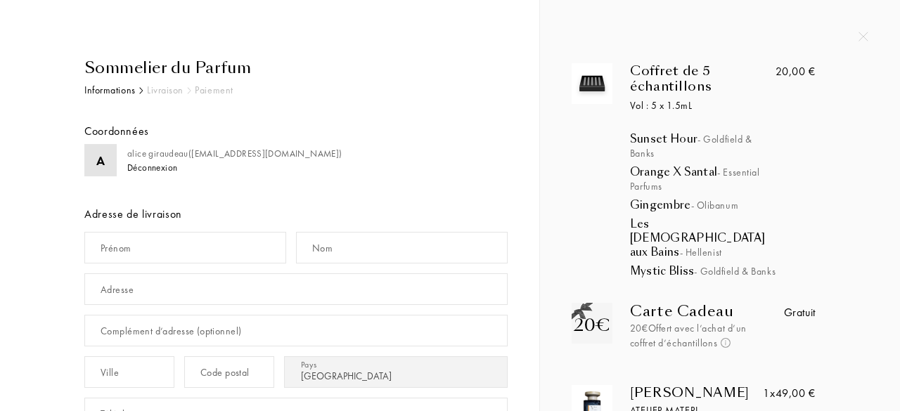
click at [865, 38] on img at bounding box center [864, 37] width 10 height 10
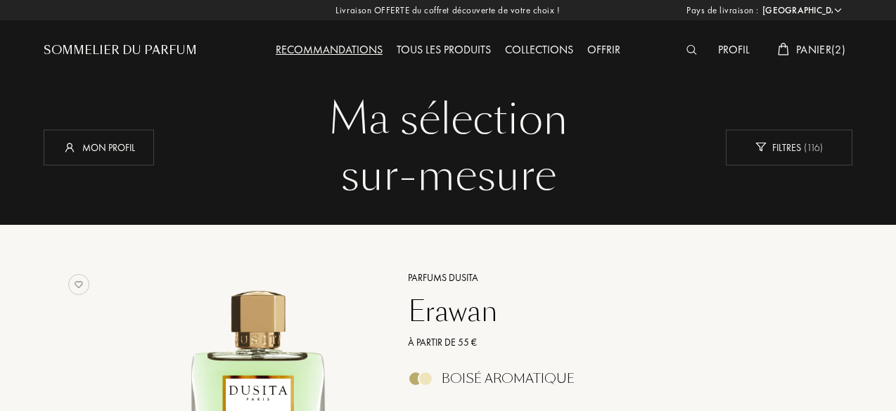
select select "FR"
click at [810, 39] on div "Profil Panier ( 2 )" at bounding box center [751, 38] width 203 height 77
click at [810, 49] on span "Panier ( 2 )" at bounding box center [820, 49] width 49 height 15
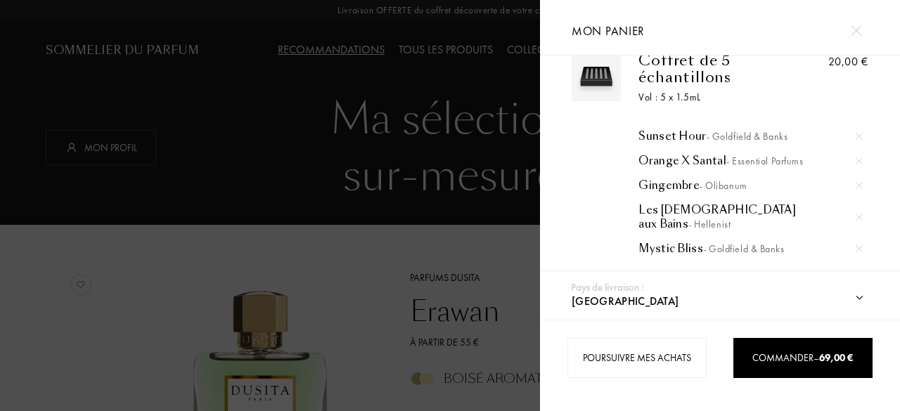
scroll to position [47, 0]
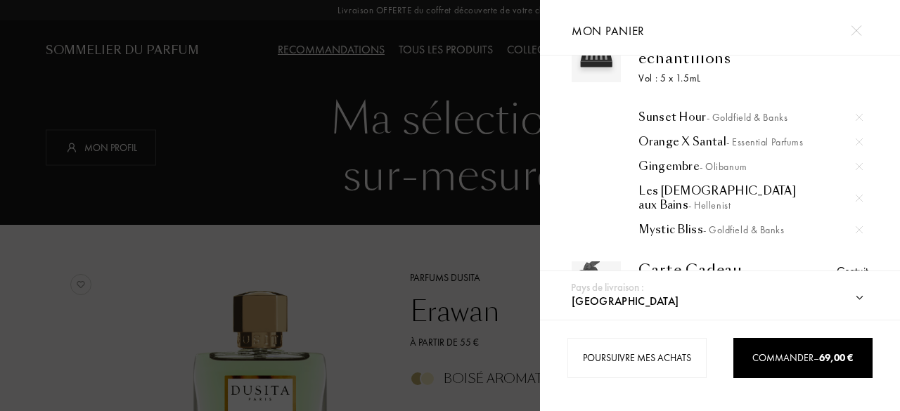
click at [856, 119] on img at bounding box center [859, 117] width 7 height 7
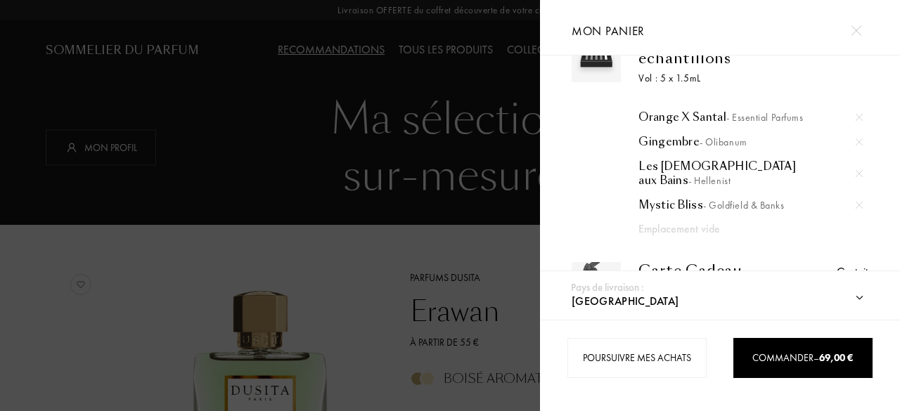
click at [856, 119] on div at bounding box center [859, 117] width 21 height 21
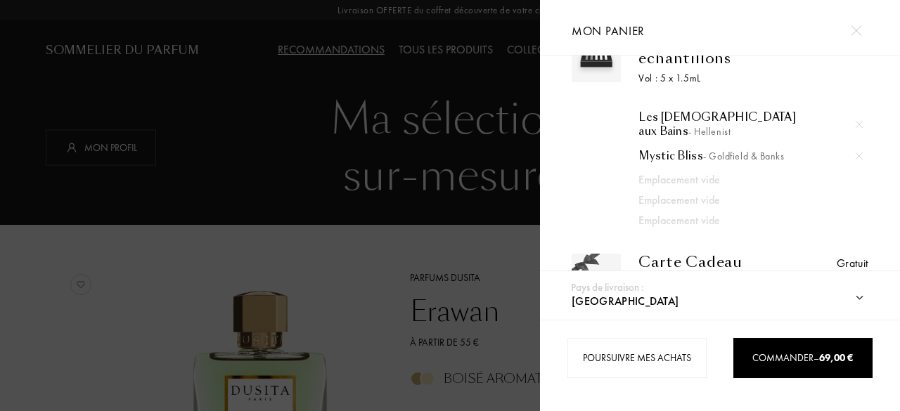
click at [856, 121] on img at bounding box center [859, 124] width 7 height 7
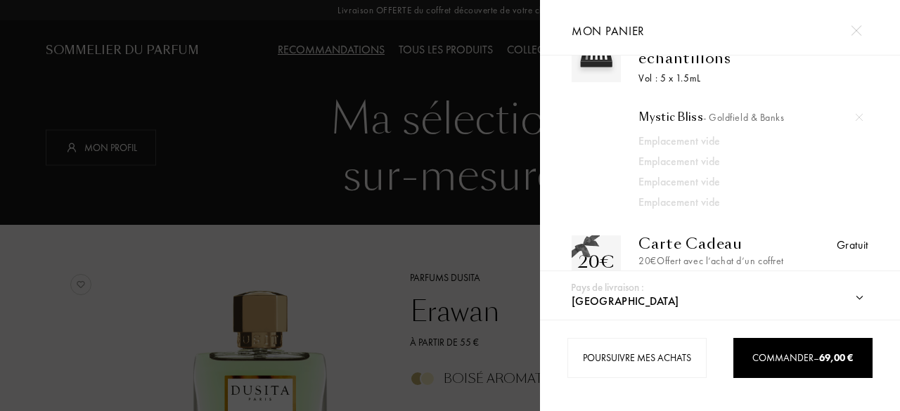
scroll to position [0, 0]
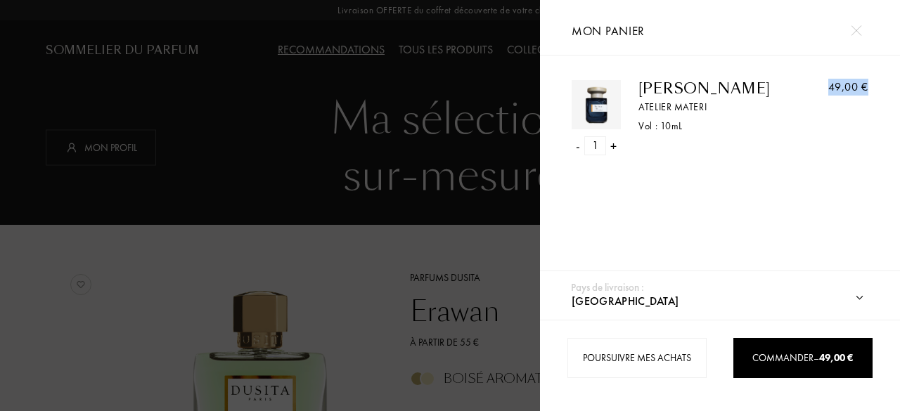
click at [856, 119] on div "49,00 €" at bounding box center [831, 117] width 75 height 75
click at [835, 146] on div "49,00 €" at bounding box center [831, 117] width 75 height 75
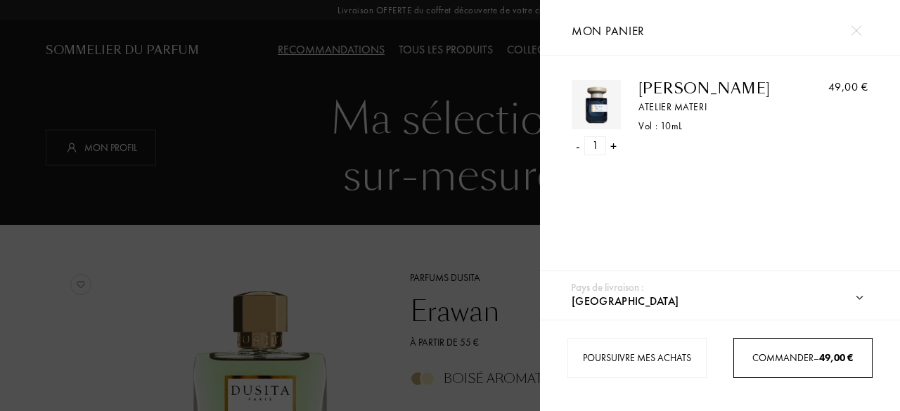
click at [790, 361] on span "Commander – 49,00 €" at bounding box center [802, 358] width 101 height 13
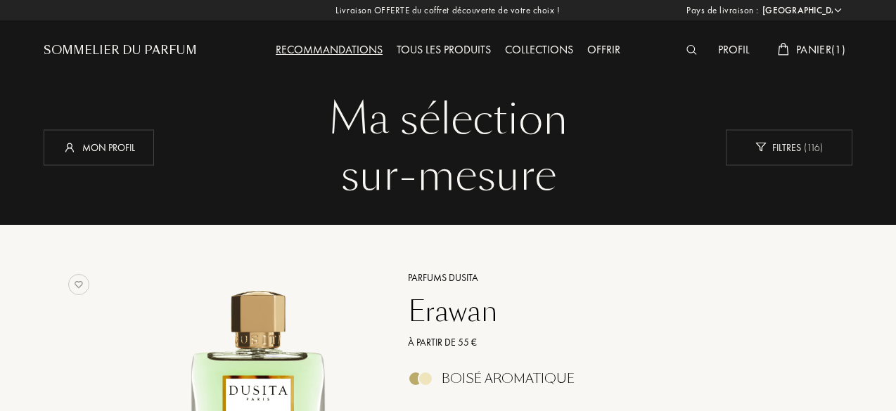
click at [807, 59] on div "Panier ( 1 )" at bounding box center [812, 50] width 82 height 18
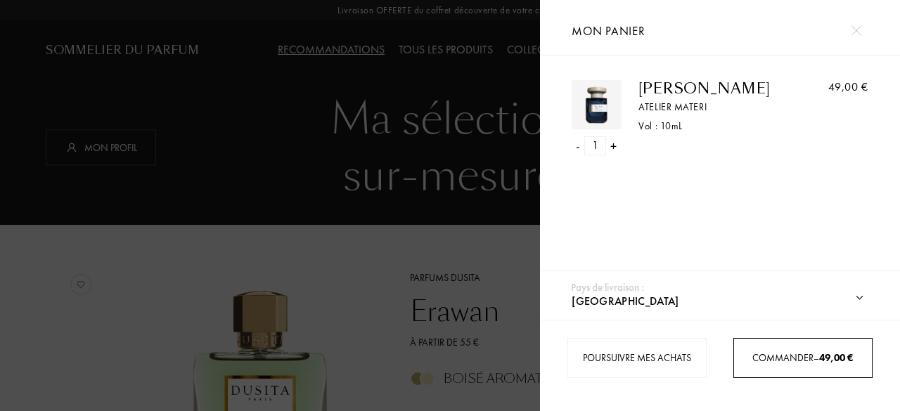
click at [766, 361] on span "Commander – 49,00 €" at bounding box center [802, 358] width 101 height 13
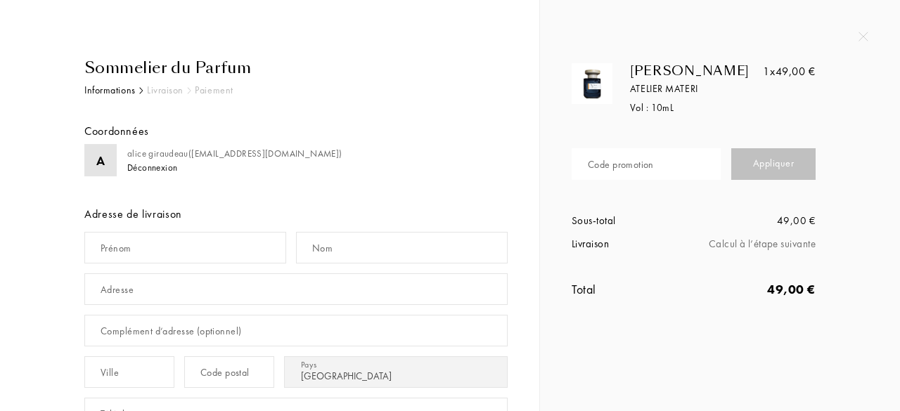
select select "FR"
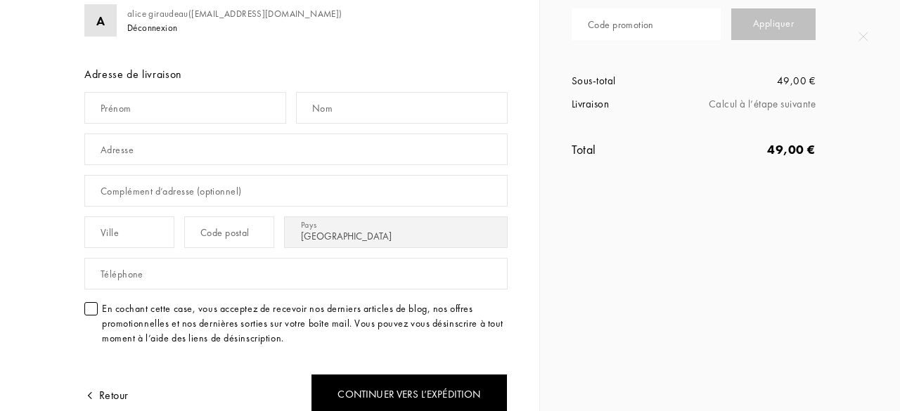
scroll to position [139, 0]
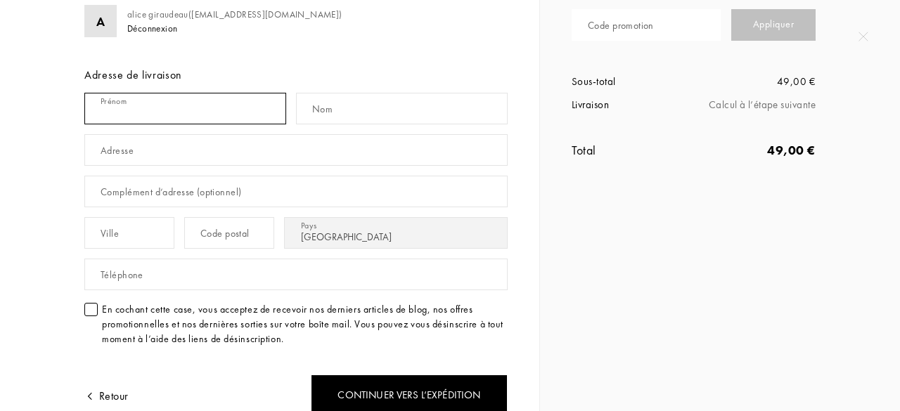
click at [163, 113] on input "text" at bounding box center [185, 109] width 202 height 32
type input "alice"
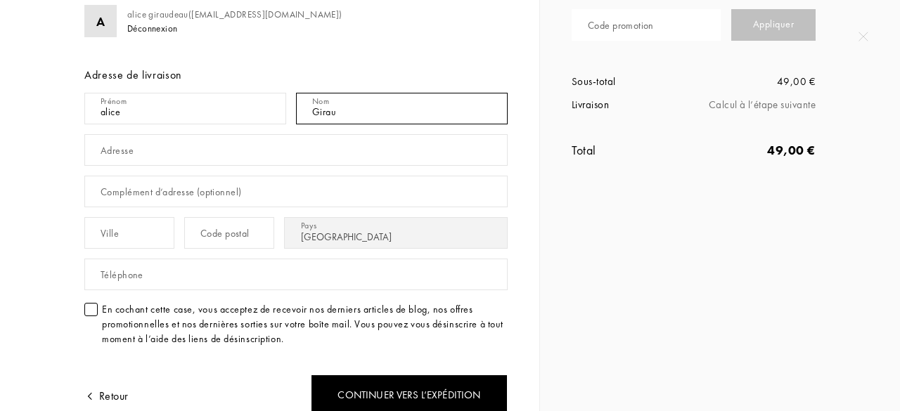
type input "giraudeau"
type input "[STREET_ADDRESS]"
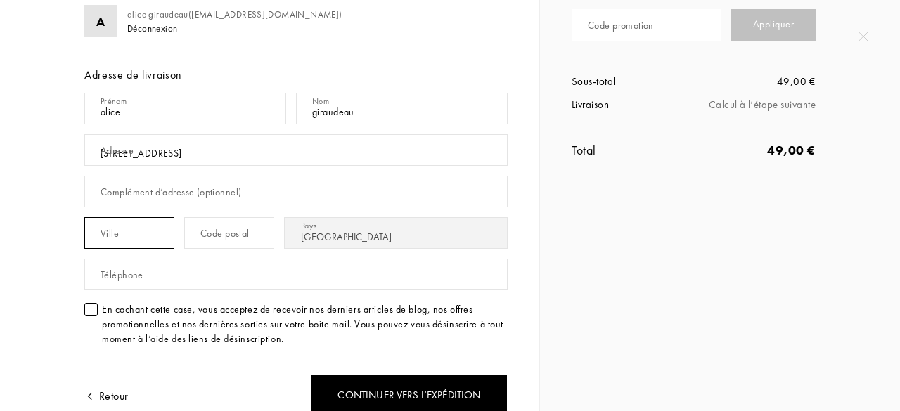
type input "Villeneuve-en-retz"
type input "44580"
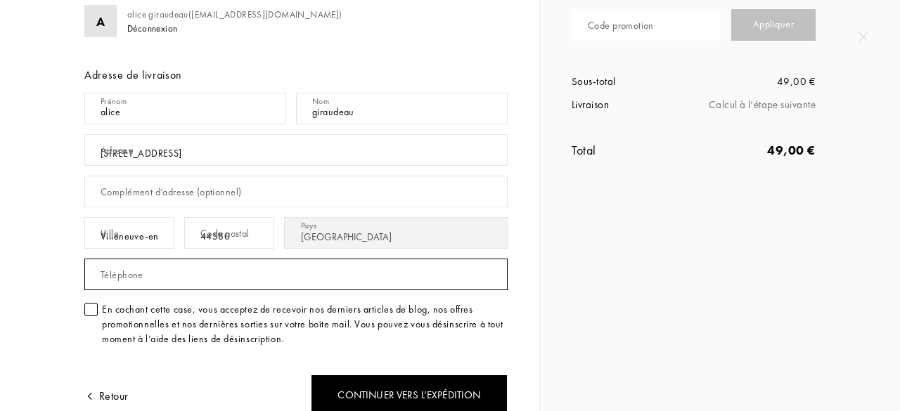
type input "0663180138"
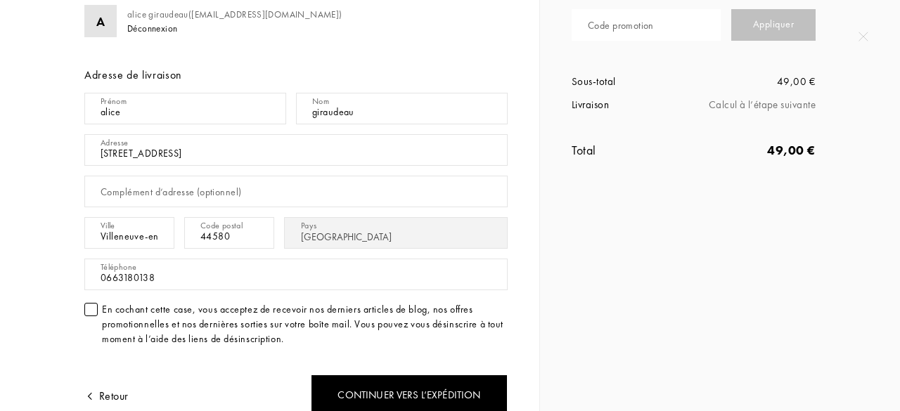
drag, startPoint x: 159, startPoint y: 157, endPoint x: 79, endPoint y: 148, distance: 80.6
click at [79, 148] on div "Sommelier du Parfum Informations Livraison Paiement Coordonnées A [PERSON_NAME]…" at bounding box center [291, 265] width 434 height 697
type input "&"
type input "[STREET_ADDRESS][PERSON_NAME]"
click at [152, 233] on input "Villeneuve-en-retz" at bounding box center [129, 233] width 90 height 32
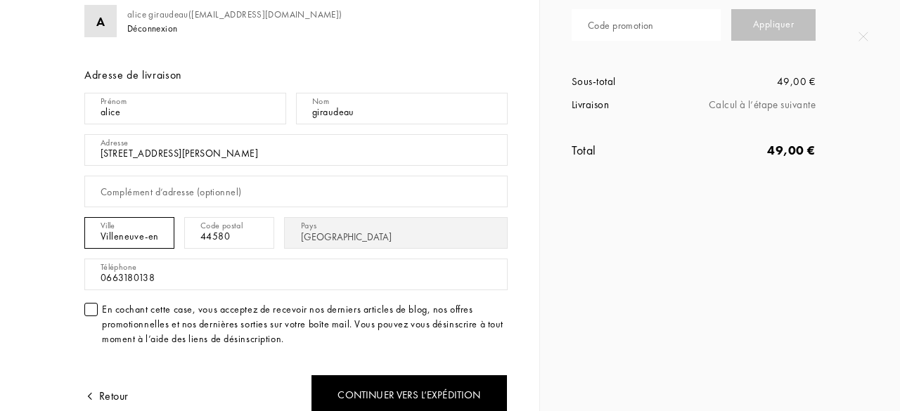
click at [152, 233] on input "Villeneuve-en-retz" at bounding box center [129, 233] width 90 height 32
drag, startPoint x: 184, startPoint y: 239, endPoint x: 87, endPoint y: 236, distance: 97.1
click at [87, 236] on input "Villeneuve-en-retz" at bounding box center [129, 233] width 90 height 32
type input "Nantes"
drag, startPoint x: 255, startPoint y: 238, endPoint x: 233, endPoint y: 238, distance: 21.8
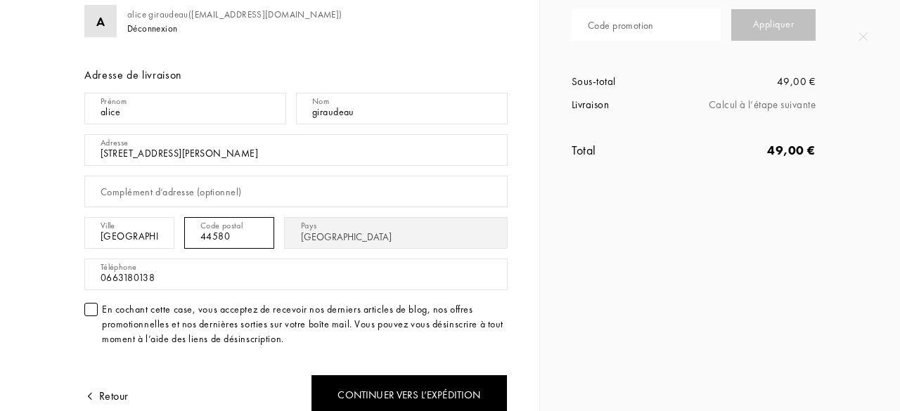
click at [233, 238] on input "44580" at bounding box center [229, 233] width 90 height 32
click at [239, 237] on input "44"00" at bounding box center [229, 233] width 90 height 32
type input "44030"
click at [99, 314] on div "En cochant cette case, vous acceptez de recevoir nos derniers articles de blog,…" at bounding box center [295, 324] width 423 height 44
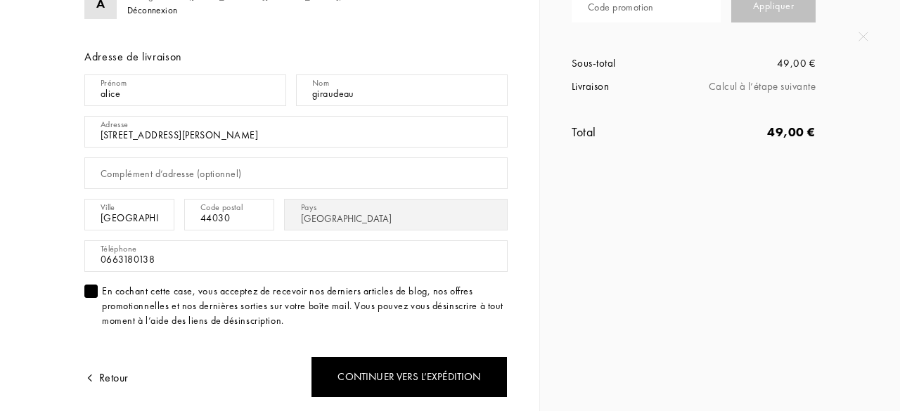
scroll to position [143, 0]
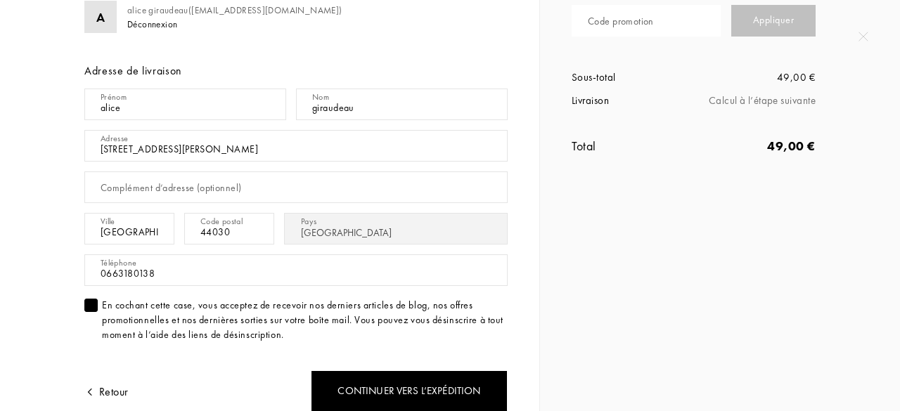
click at [451, 387] on div "Continuer vers l’expédition" at bounding box center [409, 391] width 197 height 41
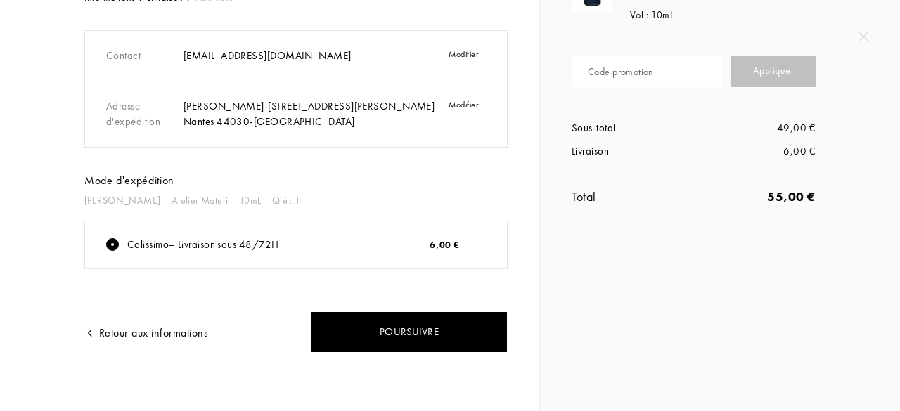
scroll to position [93, 0]
click at [622, 75] on div "Code promotion" at bounding box center [621, 72] width 66 height 15
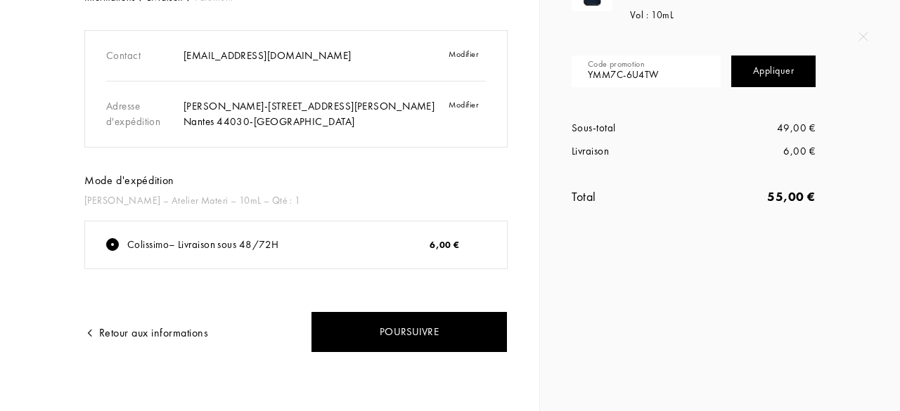
type input "YMM7C-6U4TW"
click at [762, 77] on div "Appliquer" at bounding box center [773, 72] width 84 height 32
drag, startPoint x: 693, startPoint y: 71, endPoint x: 582, endPoint y: 58, distance: 111.8
click at [582, 58] on input "YMM7C-6U4TW" at bounding box center [646, 72] width 149 height 32
click at [806, 85] on div "Appliquer" at bounding box center [773, 72] width 84 height 32
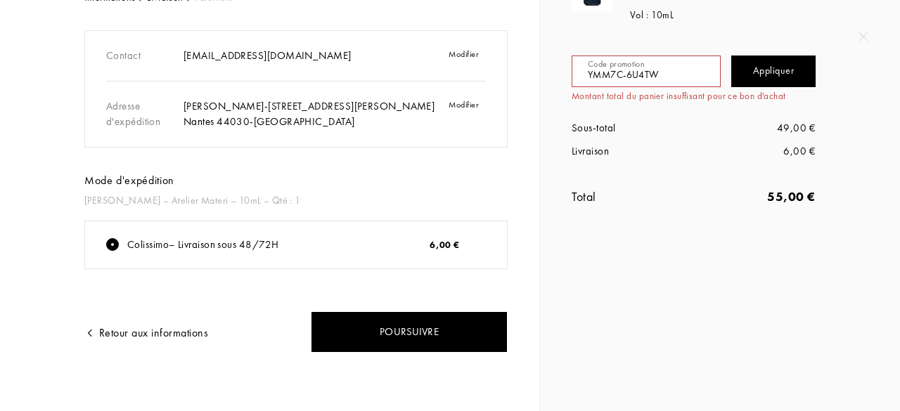
click at [806, 85] on div "Appliquer" at bounding box center [773, 72] width 84 height 32
click at [788, 79] on div "Appliquer" at bounding box center [773, 72] width 84 height 32
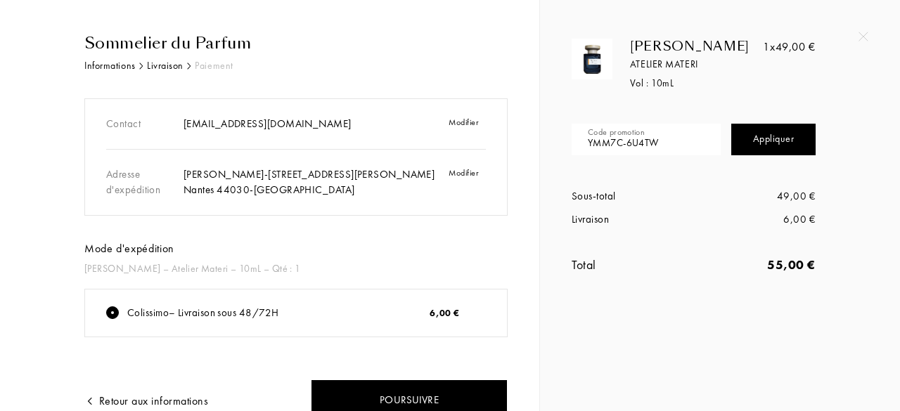
scroll to position [0, 0]
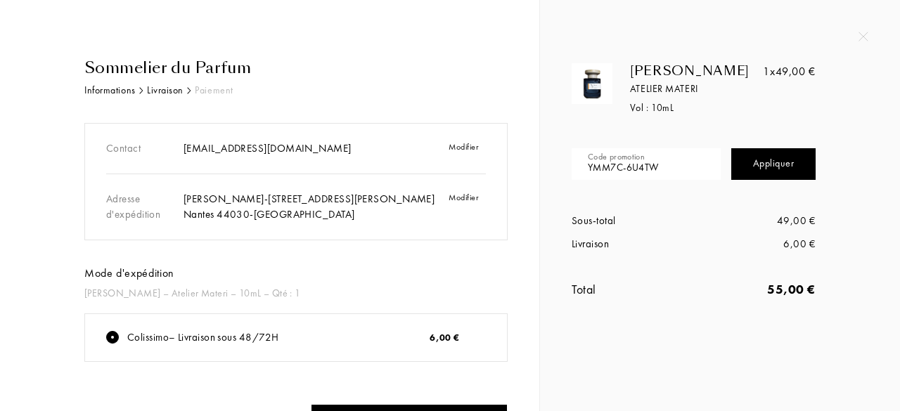
click at [667, 160] on input "YMM7C-6U4TW" at bounding box center [646, 164] width 149 height 32
click at [674, 164] on input "YMM7C-6U4TW" at bounding box center [646, 164] width 149 height 32
drag, startPoint x: 673, startPoint y: 162, endPoint x: 579, endPoint y: 161, distance: 94.2
click at [579, 161] on input "YMM7C-6U4TW" at bounding box center [646, 164] width 149 height 32
click at [654, 162] on input "YMM7C-6U4TW" at bounding box center [646, 164] width 149 height 32
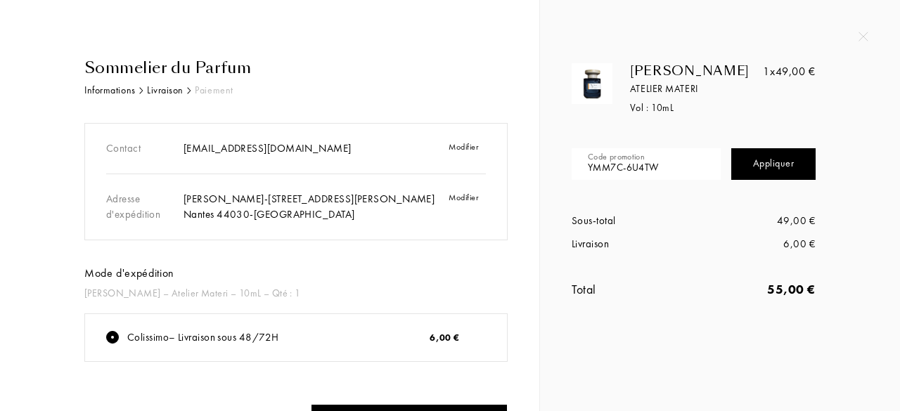
click at [871, 35] on div "Narcisse Taiji Atelier Materi Vol : 10 mL 1x 49,00 € Code promotion YMM7C-6U4TW…" at bounding box center [720, 163] width 360 height 327
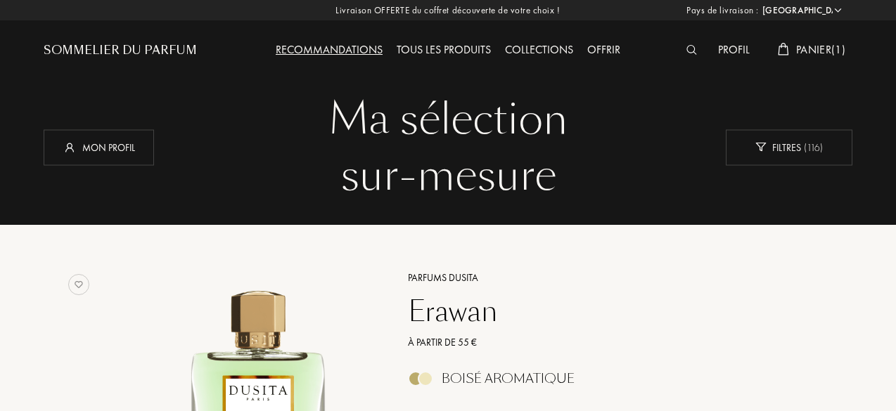
select select "FR"
